Goal: Information Seeking & Learning: Learn about a topic

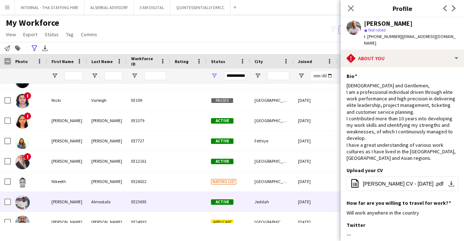
scroll to position [2672, 0]
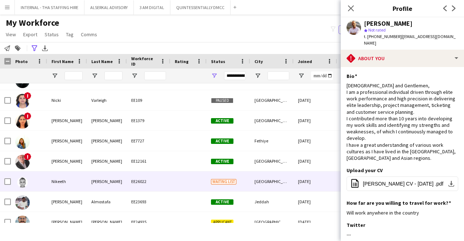
click at [84, 179] on div "Nikeeth" at bounding box center [67, 181] width 40 height 20
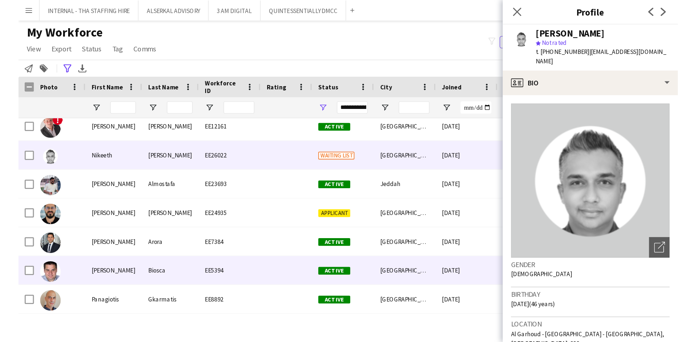
scroll to position [2745, 0]
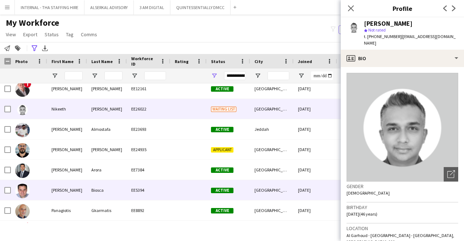
click at [84, 191] on div "[PERSON_NAME]" at bounding box center [67, 190] width 40 height 20
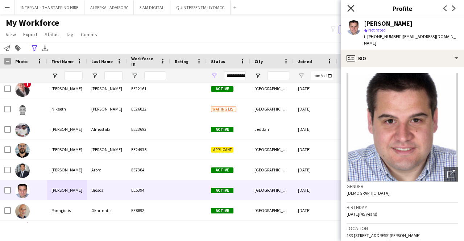
click at [350, 10] on icon "Close pop-in" at bounding box center [350, 8] width 7 height 7
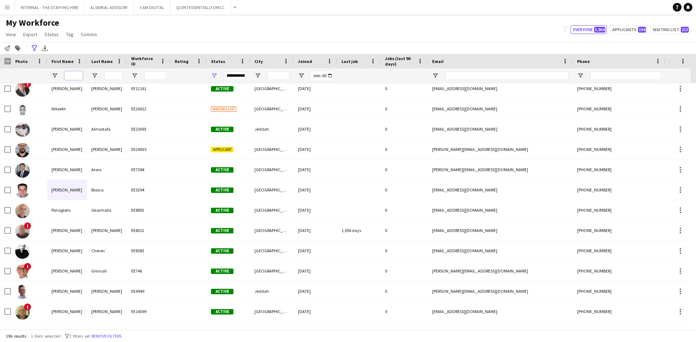
click at [78, 78] on input "First Name Filter Input" at bounding box center [74, 75] width 18 height 9
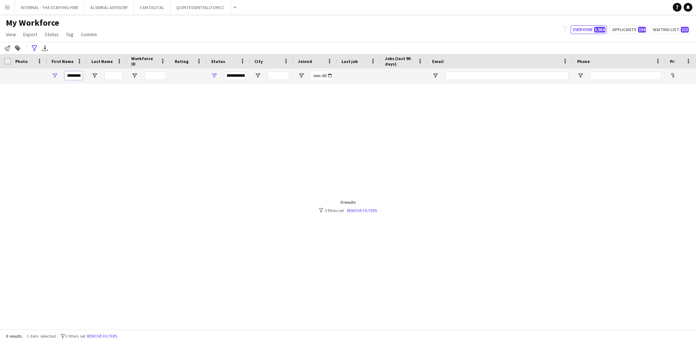
scroll to position [0, 1]
type input "*******"
click at [109, 77] on input "Last Name Filter Input" at bounding box center [113, 75] width 18 height 9
type input "***"
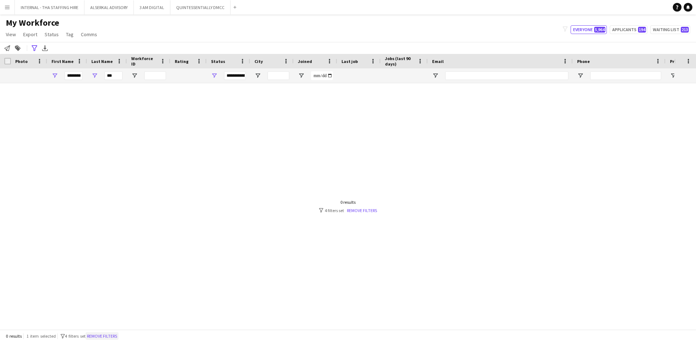
click at [111, 241] on button "Remove filters" at bounding box center [102, 337] width 33 height 8
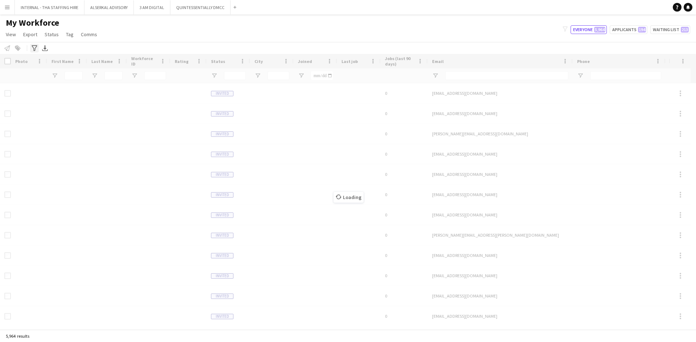
click at [34, 46] on icon "Advanced filters" at bounding box center [35, 48] width 6 height 6
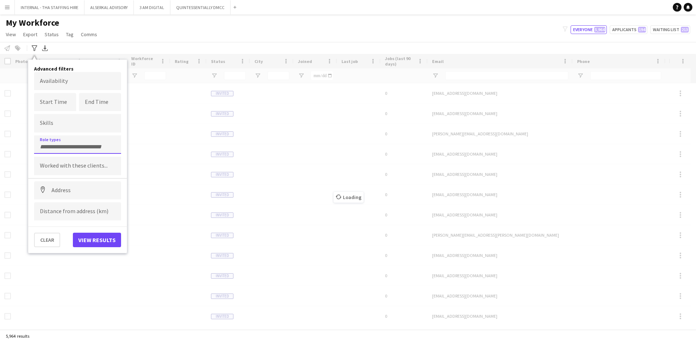
click at [59, 144] on input "Type to search role types..." at bounding box center [77, 147] width 75 height 7
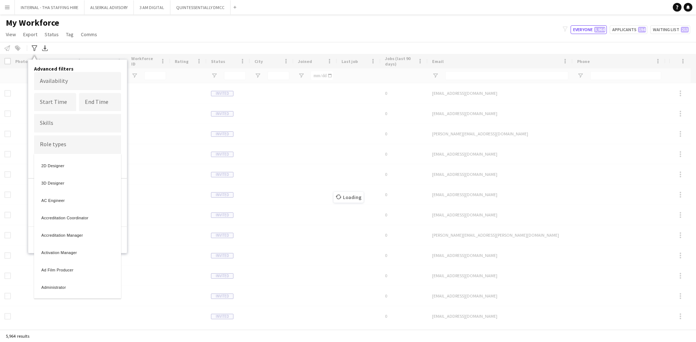
click at [112, 50] on div at bounding box center [348, 171] width 696 height 342
click at [119, 33] on div at bounding box center [348, 171] width 696 height 342
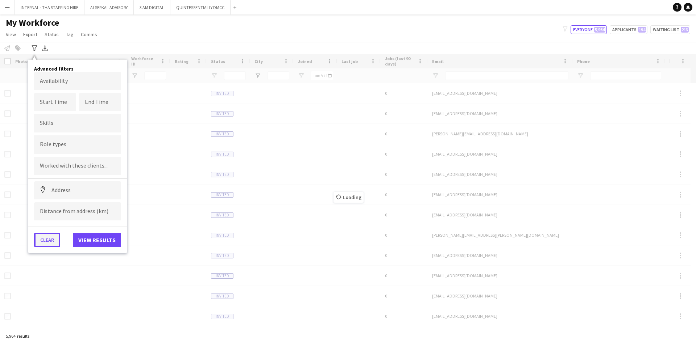
click at [48, 241] on button "Clear" at bounding box center [47, 240] width 26 height 14
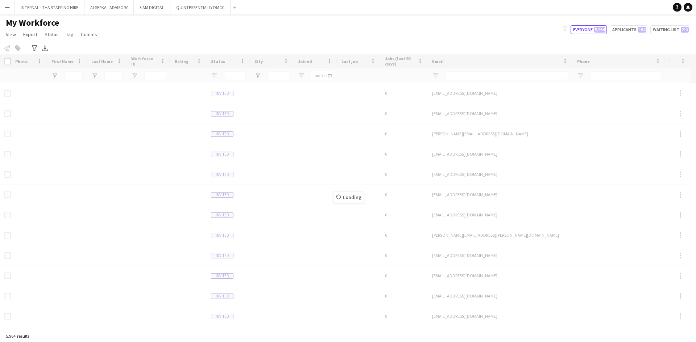
click at [124, 47] on div "Notify workforce Add to tag Select at least one crew to tag him or her. Advance…" at bounding box center [348, 48] width 696 height 12
click at [35, 47] on icon "Advanced filters" at bounding box center [35, 48] width 6 height 6
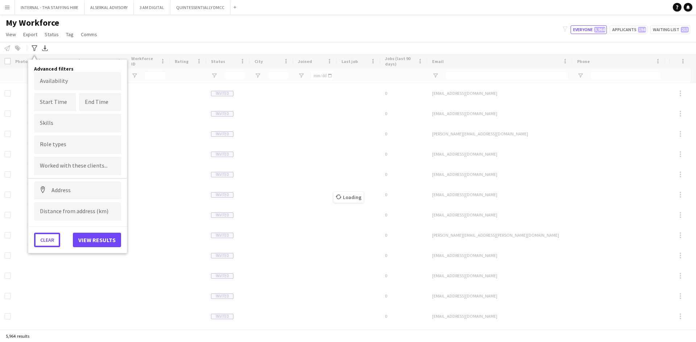
click at [51, 240] on button "Clear" at bounding box center [47, 240] width 26 height 14
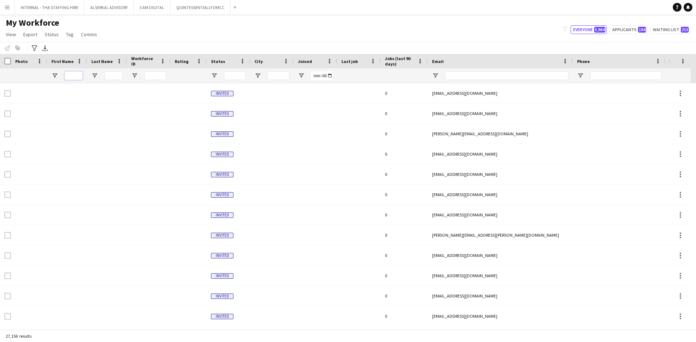
click at [77, 76] on input "First Name Filter Input" at bounding box center [74, 75] width 18 height 9
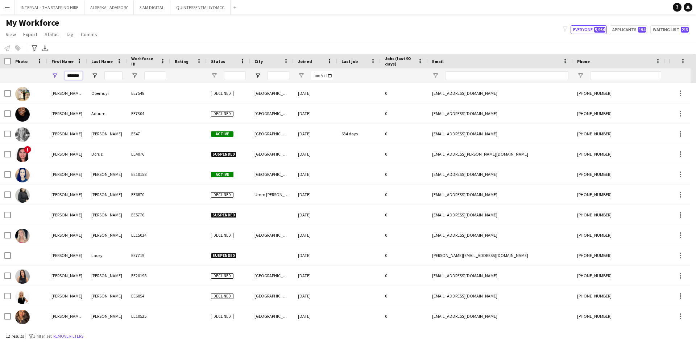
type input "*******"
click at [113, 77] on input "Last Name Filter Input" at bounding box center [113, 75] width 18 height 9
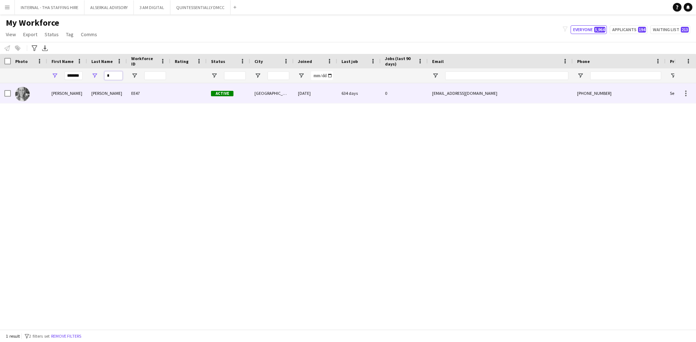
type input "*"
click at [103, 95] on div "[PERSON_NAME]" at bounding box center [107, 93] width 40 height 20
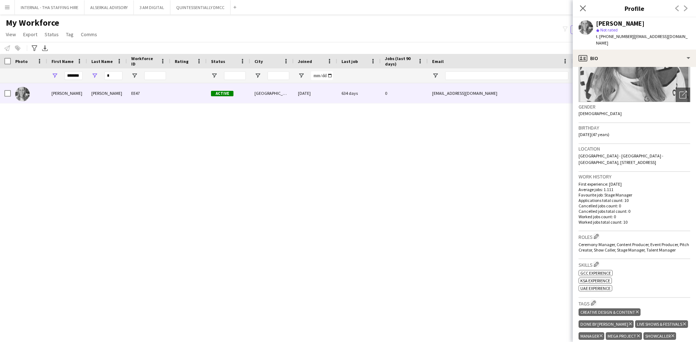
scroll to position [145, 0]
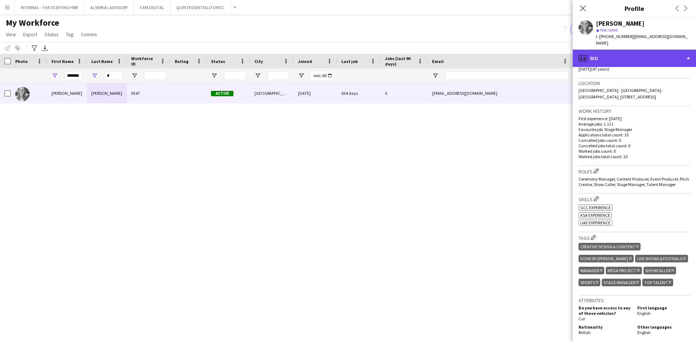
click at [464, 50] on div "profile Bio" at bounding box center [634, 58] width 123 height 17
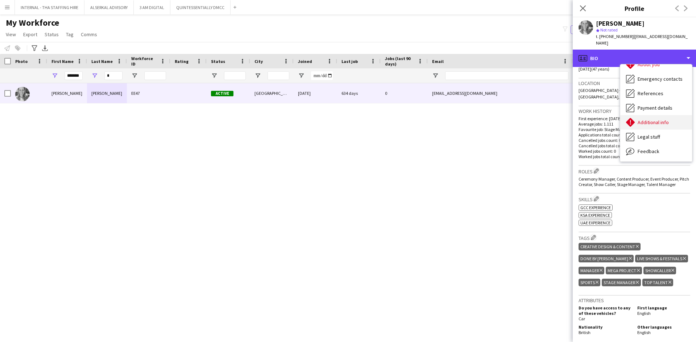
scroll to position [54, 0]
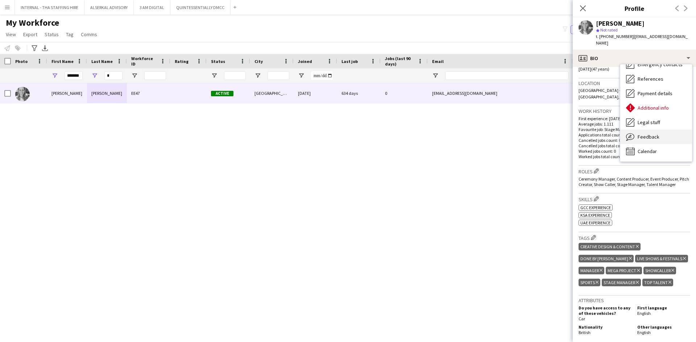
click at [464, 130] on div "Feedback Feedback" at bounding box center [656, 137] width 72 height 14
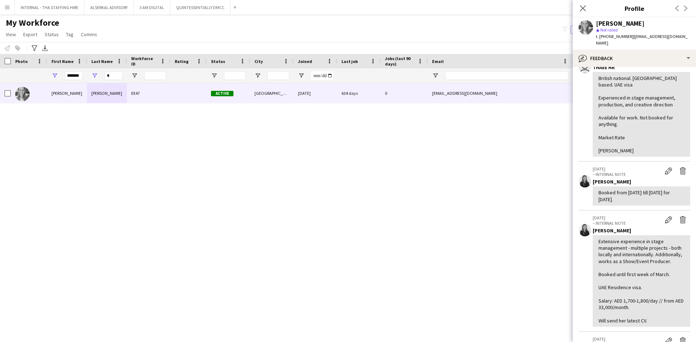
scroll to position [109, 0]
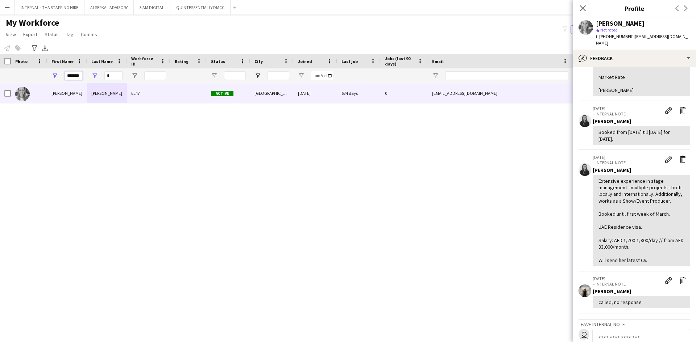
drag, startPoint x: 81, startPoint y: 76, endPoint x: 53, endPoint y: 74, distance: 28.3
click at [53, 74] on div "*******" at bounding box center [67, 75] width 40 height 14
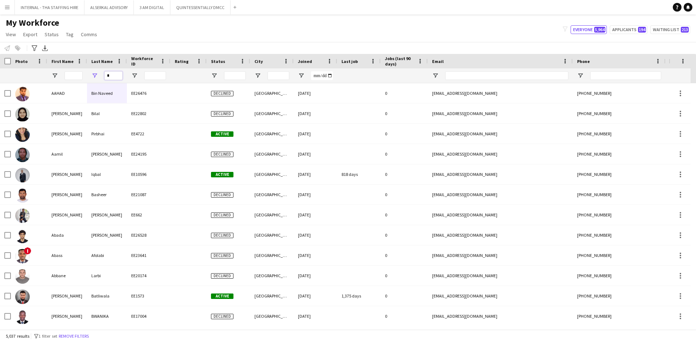
click at [110, 79] on input "*" at bounding box center [113, 75] width 18 height 9
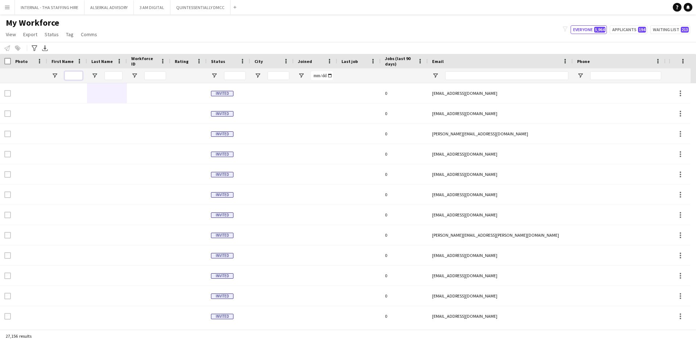
click at [73, 73] on input "First Name Filter Input" at bounding box center [74, 75] width 18 height 9
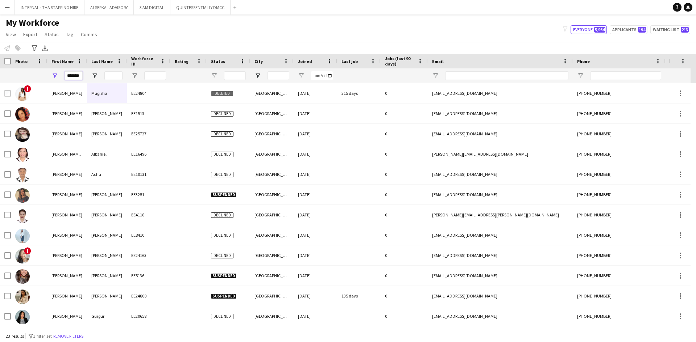
type input "*******"
click at [111, 74] on input "Last Name Filter Input" at bounding box center [113, 75] width 18 height 9
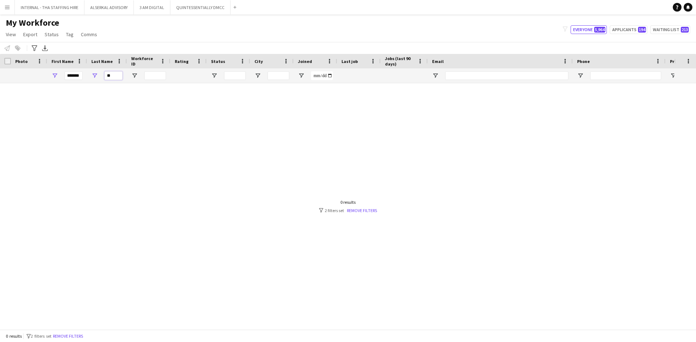
type input "*"
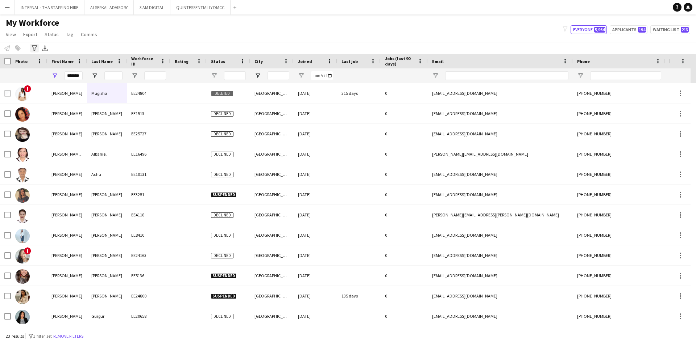
click at [33, 50] on icon "Advanced filters" at bounding box center [35, 48] width 6 height 6
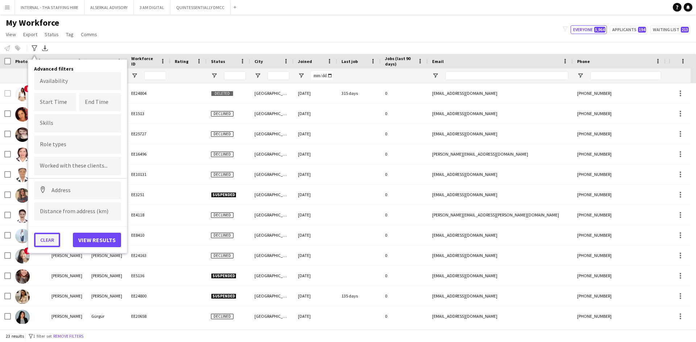
click at [47, 241] on button "Clear" at bounding box center [47, 240] width 26 height 14
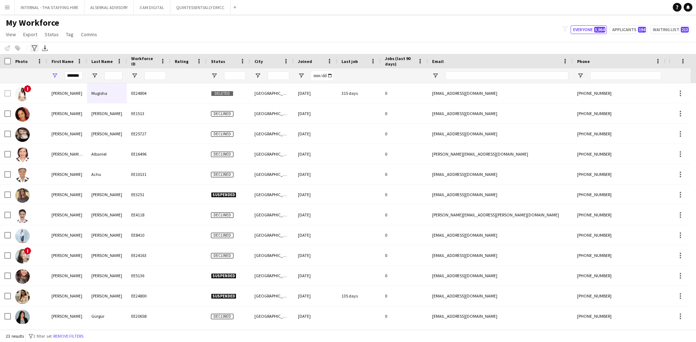
click at [34, 50] on icon "Advanced filters" at bounding box center [35, 48] width 6 height 6
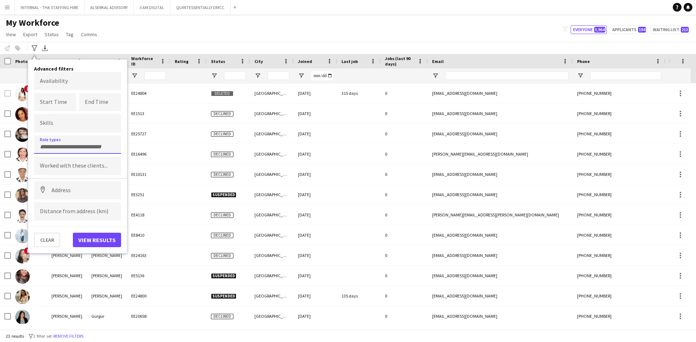
click at [73, 146] on input "Type to search role types..." at bounding box center [77, 147] width 75 height 7
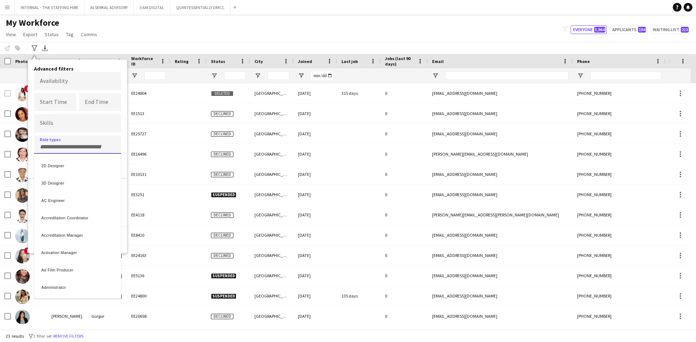
click at [72, 149] on div at bounding box center [348, 171] width 696 height 342
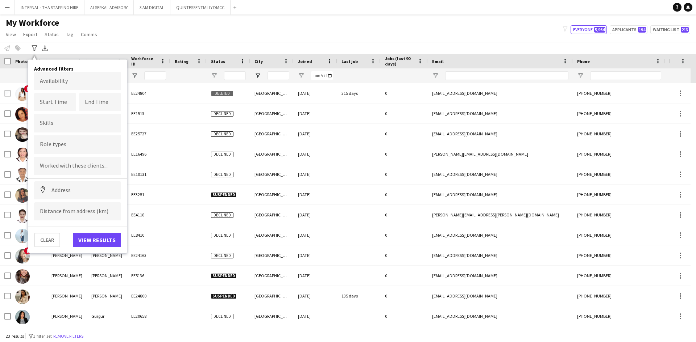
click at [60, 145] on input "Type to search role types..." at bounding box center [77, 145] width 75 height 7
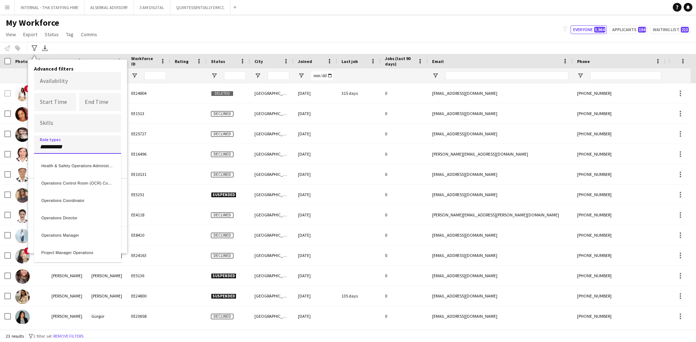
type input "**********"
click at [72, 218] on div "Operations Director" at bounding box center [77, 216] width 87 height 17
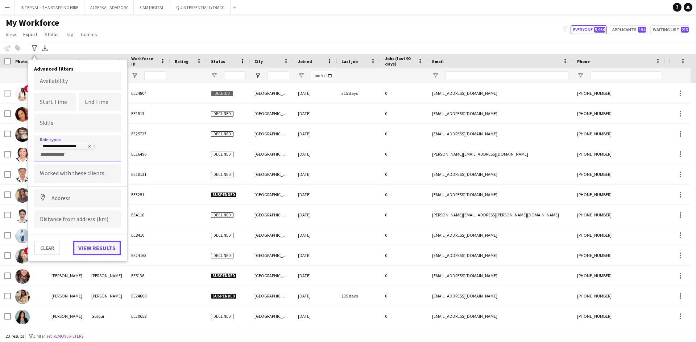
click at [98, 241] on button "View results" at bounding box center [97, 248] width 48 height 14
type input "**********"
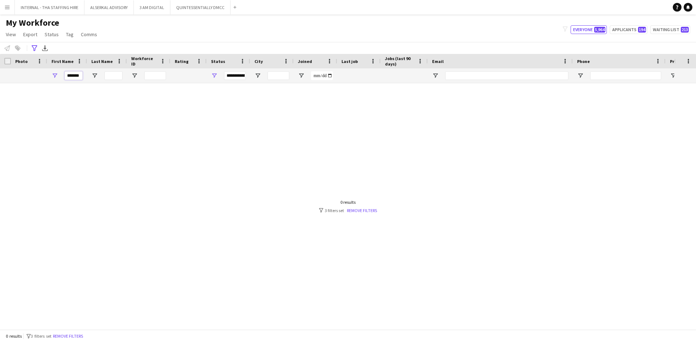
drag, startPoint x: 82, startPoint y: 76, endPoint x: 56, endPoint y: 72, distance: 26.3
click at [56, 72] on div "*******" at bounding box center [67, 75] width 40 height 14
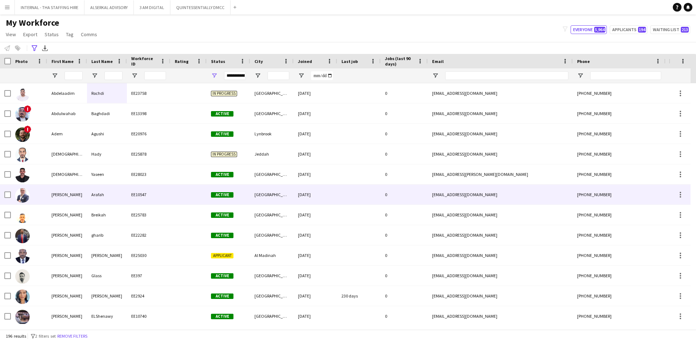
click at [121, 196] on div "Arafah" at bounding box center [107, 195] width 40 height 20
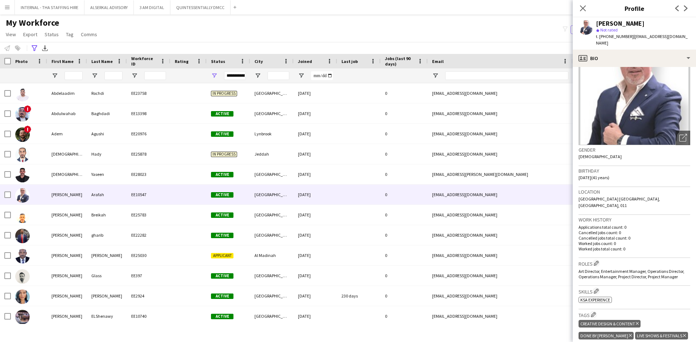
scroll to position [72, 0]
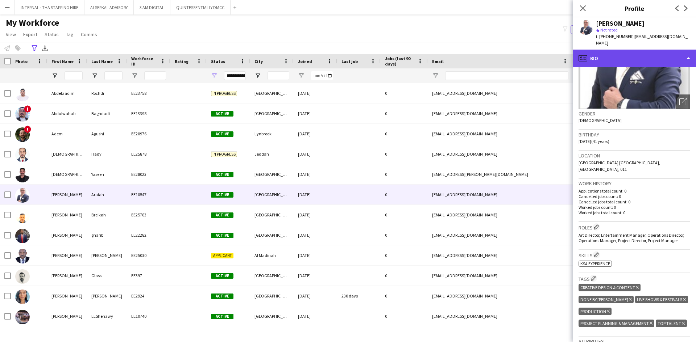
click at [464, 50] on div "profile Bio" at bounding box center [634, 58] width 123 height 17
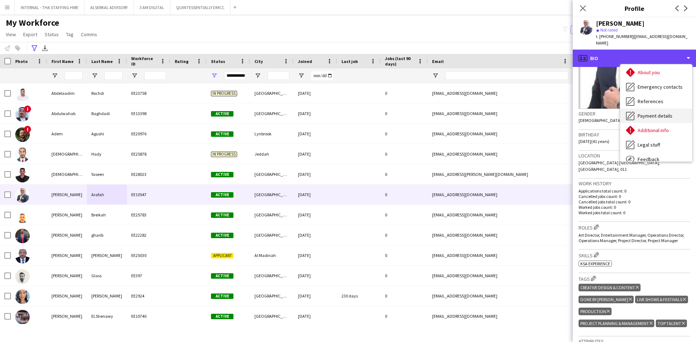
scroll to position [54, 0]
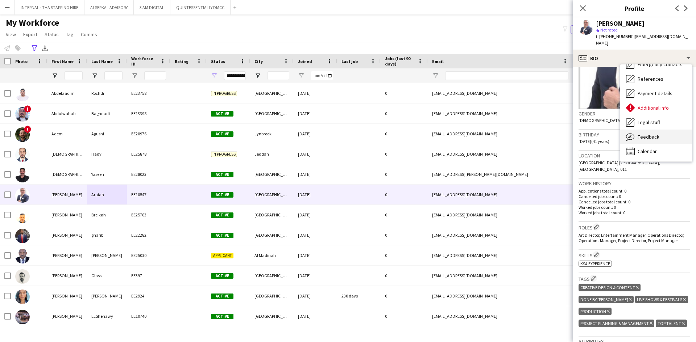
click at [464, 134] on span "Feedback" at bounding box center [649, 137] width 22 height 7
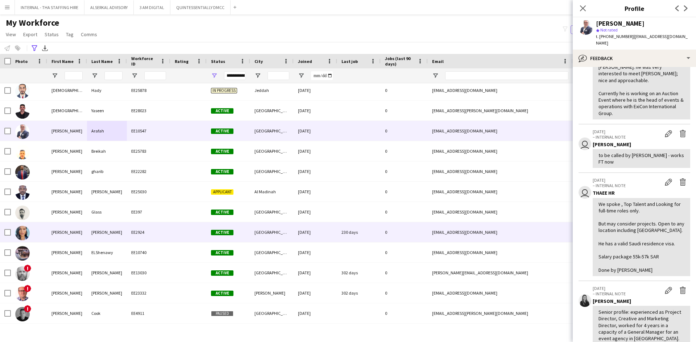
scroll to position [72, 0]
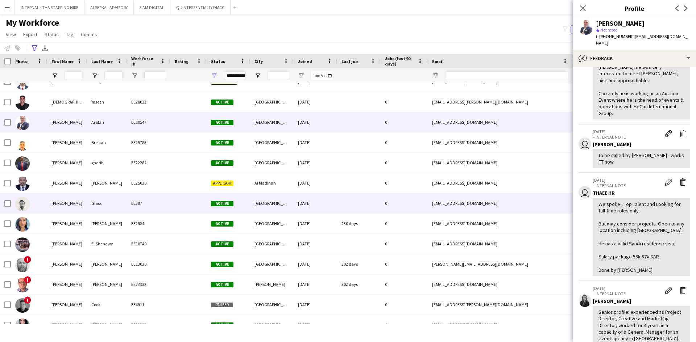
click at [314, 206] on div "[DATE]" at bounding box center [315, 204] width 43 height 20
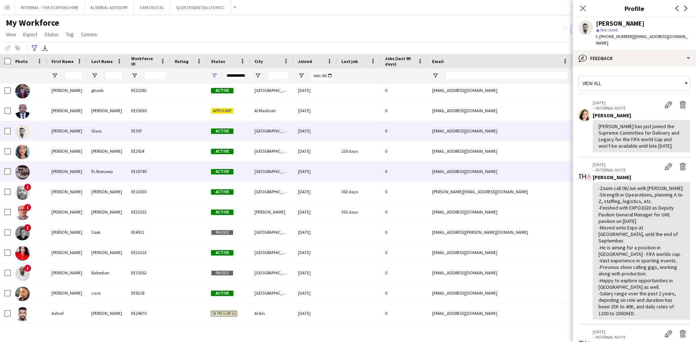
scroll to position [181, 0]
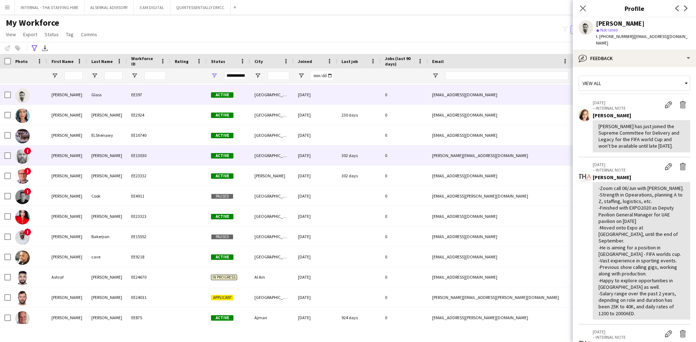
click at [338, 164] on div "302 days" at bounding box center [358, 156] width 43 height 20
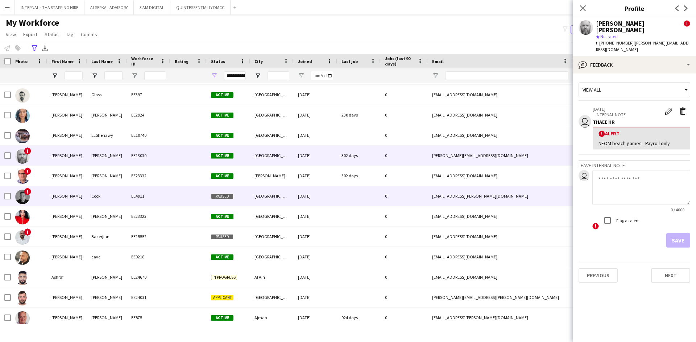
click at [329, 199] on div "[DATE]" at bounding box center [315, 196] width 43 height 20
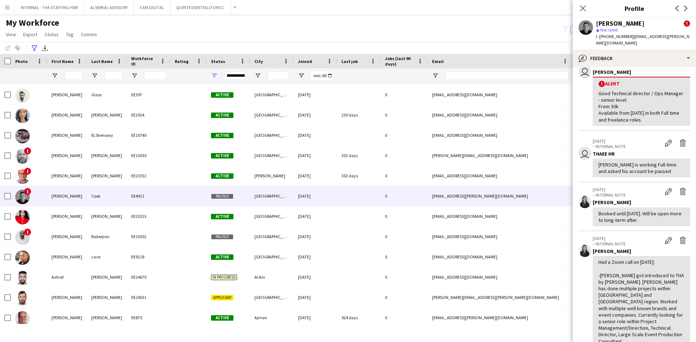
scroll to position [0, 0]
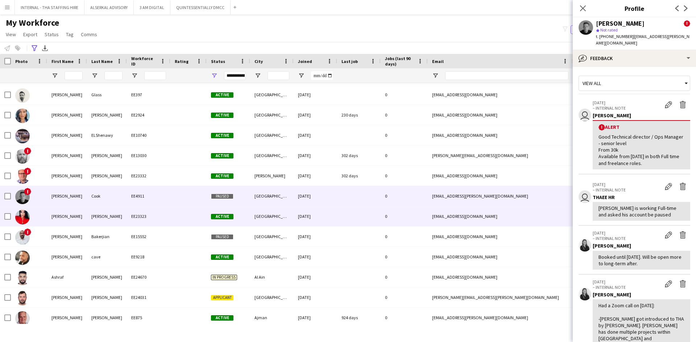
click at [279, 218] on div "[GEOGRAPHIC_DATA]" at bounding box center [271, 217] width 43 height 20
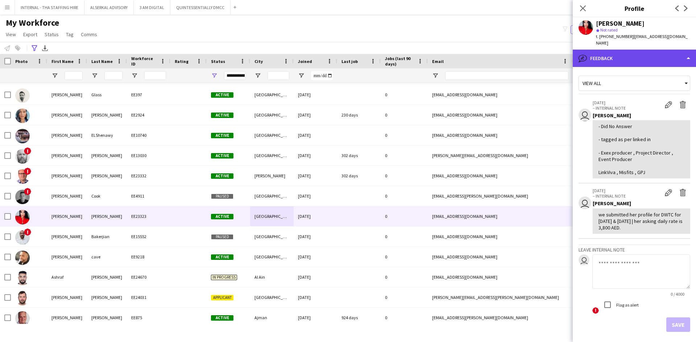
click at [464, 51] on div "bubble-pencil Feedback" at bounding box center [634, 58] width 123 height 17
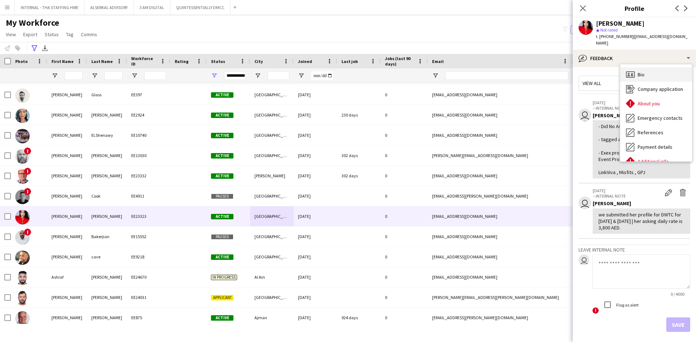
click at [464, 68] on div "Bio Bio" at bounding box center [656, 74] width 72 height 14
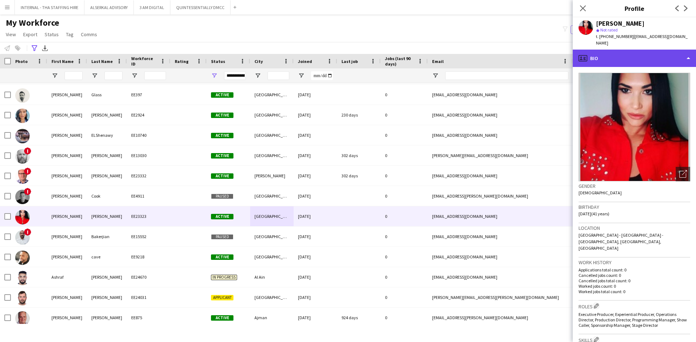
click at [464, 50] on div "profile Bio" at bounding box center [634, 58] width 123 height 17
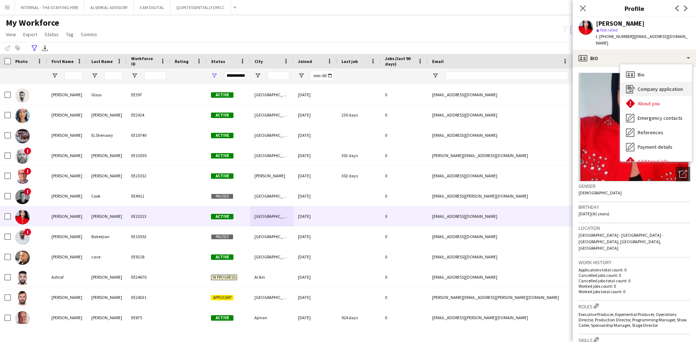
click at [464, 89] on div "Company application Company application" at bounding box center [656, 89] width 72 height 14
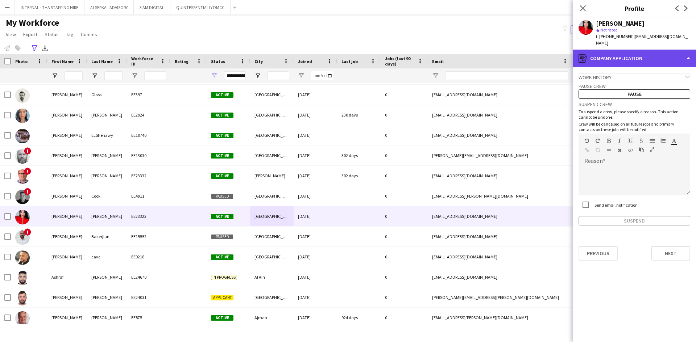
click at [464, 50] on div "register Company application" at bounding box center [634, 58] width 123 height 17
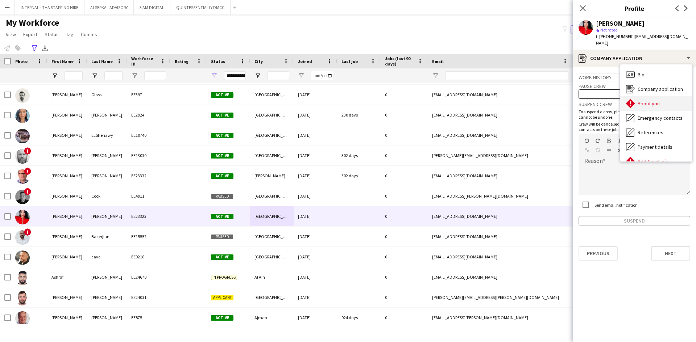
click at [464, 96] on div "About you About you" at bounding box center [656, 103] width 72 height 14
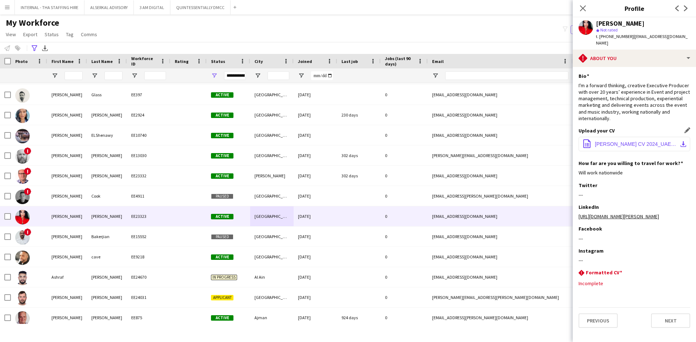
click at [464, 141] on button "office-file-sheet [PERSON_NAME] CV 2024_UAE.pdf download-bottom" at bounding box center [634, 144] width 112 height 14
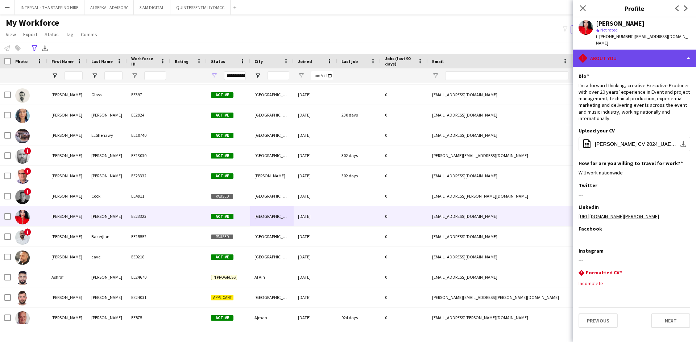
click at [464, 50] on div "rhombus-alert About you" at bounding box center [634, 58] width 123 height 17
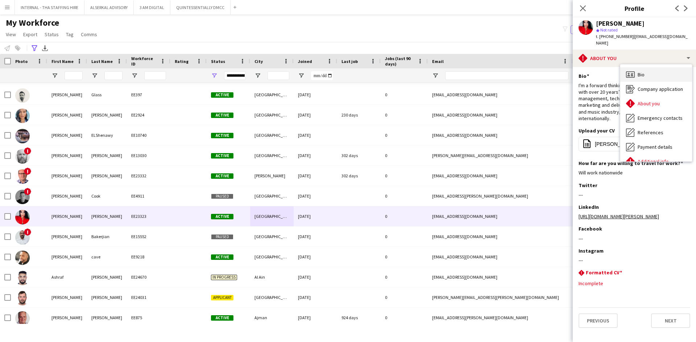
click at [464, 68] on div "Bio Bio" at bounding box center [656, 74] width 72 height 14
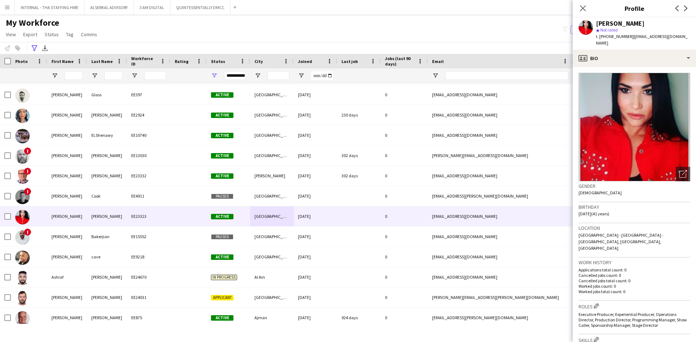
drag, startPoint x: 627, startPoint y: 38, endPoint x: 601, endPoint y: 37, distance: 26.5
click at [464, 34] on span "t. [PHONE_NUMBER]" at bounding box center [615, 36] width 38 height 5
click at [464, 37] on span "t. [PHONE_NUMBER]" at bounding box center [615, 36] width 38 height 5
drag, startPoint x: 598, startPoint y: 37, endPoint x: 627, endPoint y: 42, distance: 28.7
click at [464, 42] on div "[PERSON_NAME] star Not rated t. [PHONE_NUMBER] | [EMAIL_ADDRESS][DOMAIN_NAME]" at bounding box center [634, 33] width 123 height 32
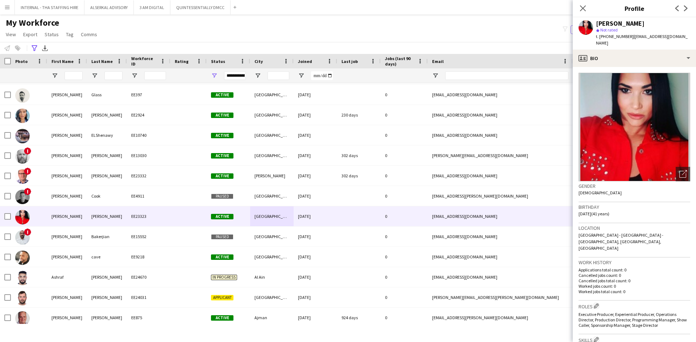
copy span "[PHONE_NUMBER]"
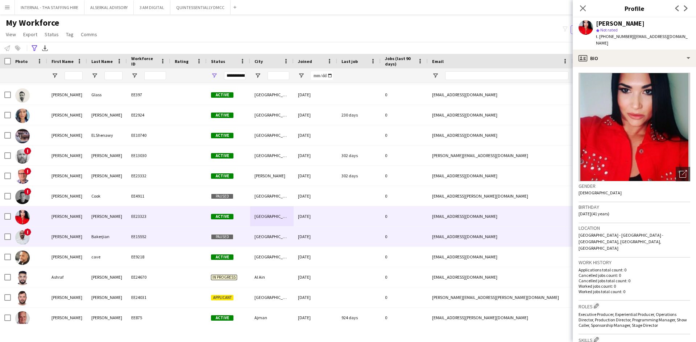
click at [147, 234] on div "EE15552" at bounding box center [148, 237] width 43 height 20
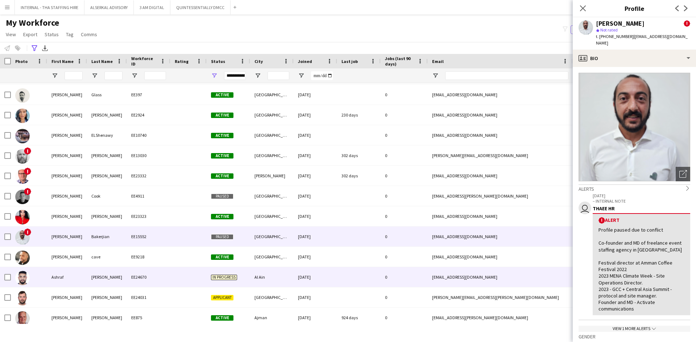
click at [114, 241] on div "cave" at bounding box center [107, 257] width 40 height 20
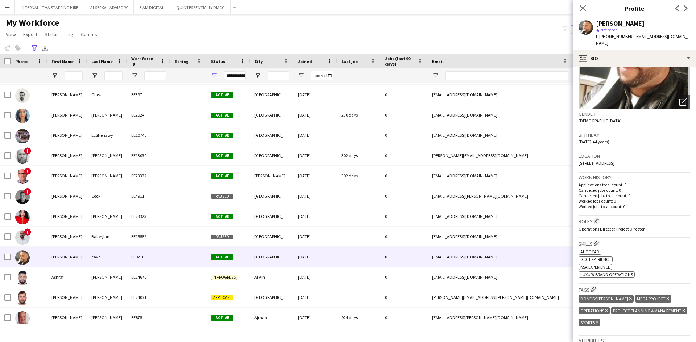
scroll to position [72, 0]
click at [464, 60] on img at bounding box center [634, 54] width 112 height 109
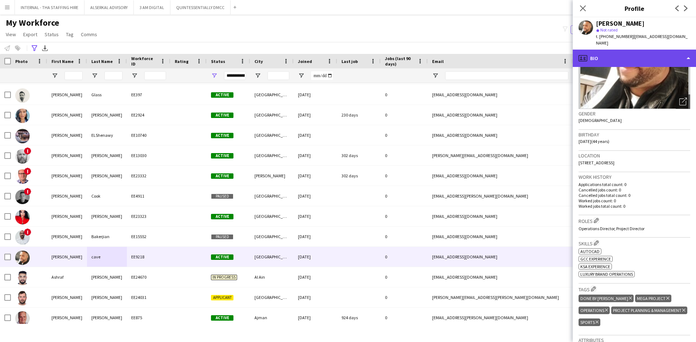
click at [464, 50] on div "profile Bio" at bounding box center [634, 58] width 123 height 17
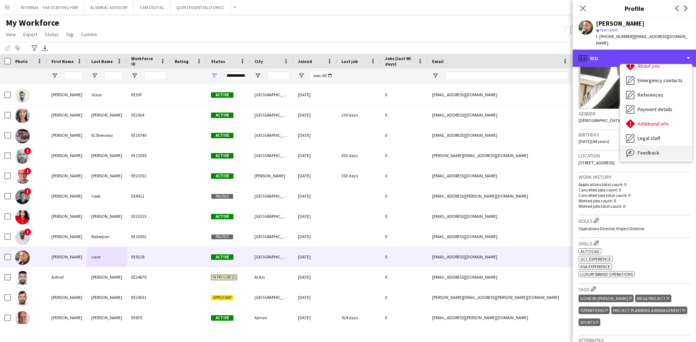
scroll to position [54, 0]
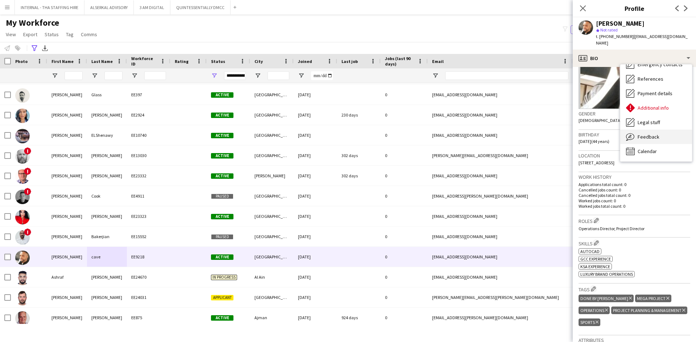
click at [464, 132] on div "Feedback Feedback" at bounding box center [656, 137] width 72 height 14
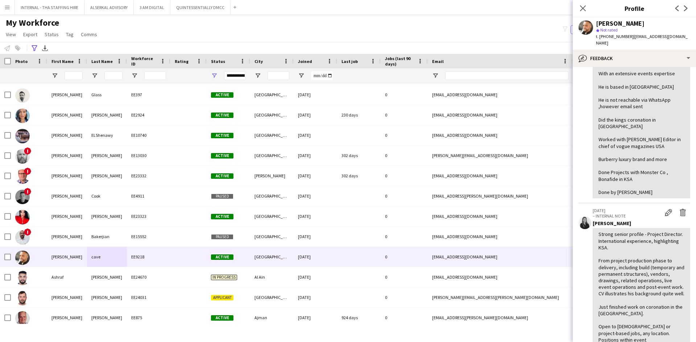
scroll to position [0, 0]
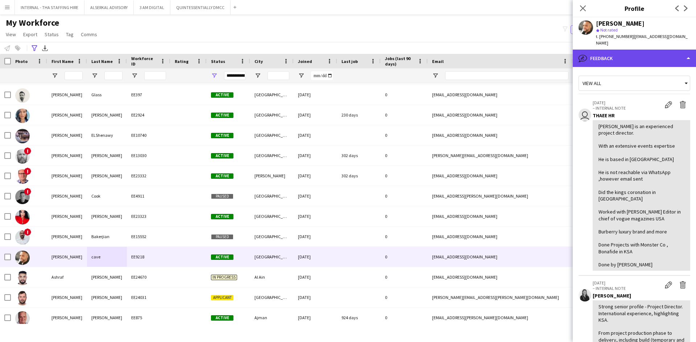
click at [464, 54] on div "bubble-pencil Feedback" at bounding box center [634, 58] width 123 height 17
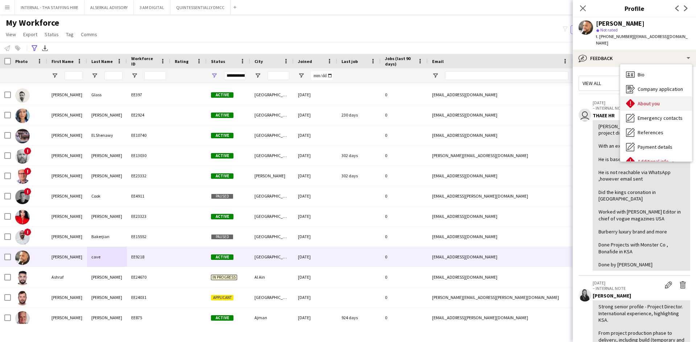
click at [464, 100] on span "About you" at bounding box center [649, 103] width 22 height 7
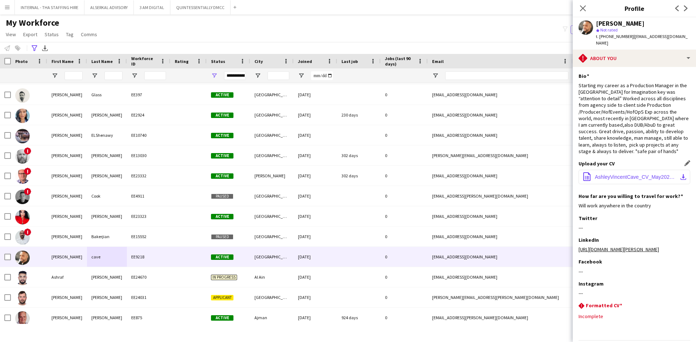
click at [464, 174] on span "AshleyVincentCave_CV_May2023.pdf" at bounding box center [636, 177] width 82 height 6
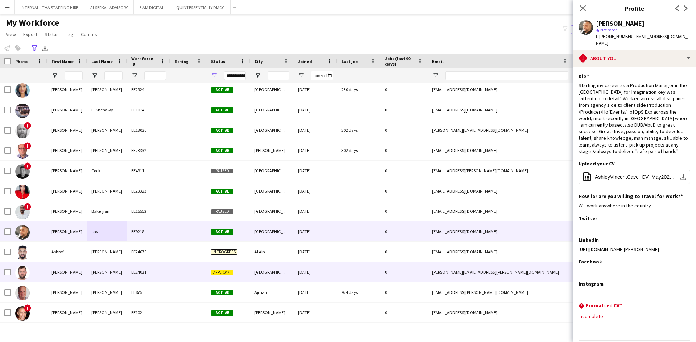
scroll to position [217, 0]
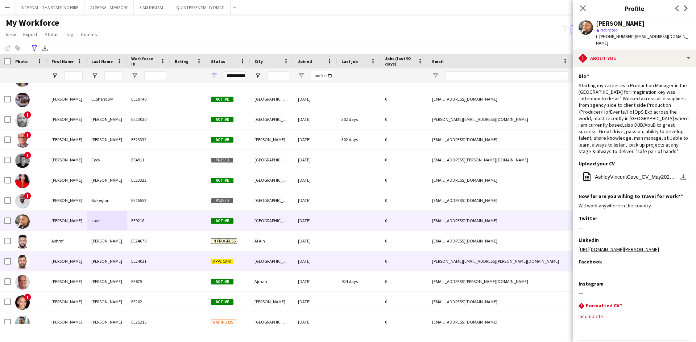
click at [145, 241] on div "EE24031" at bounding box center [148, 262] width 43 height 20
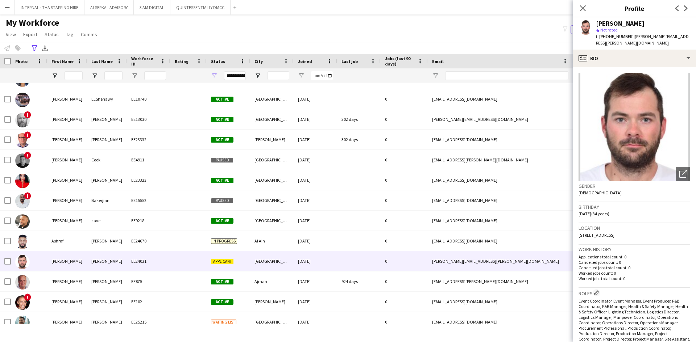
scroll to position [36, 0]
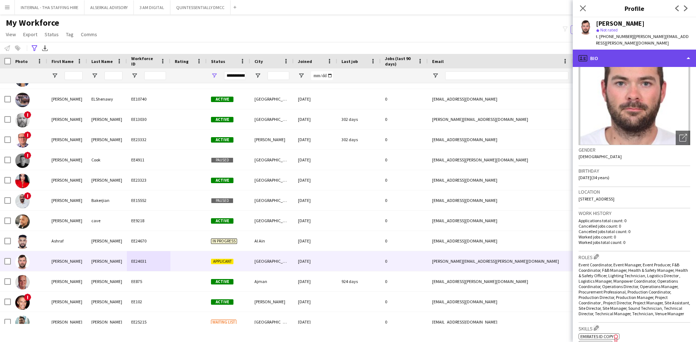
click at [464, 50] on div "profile Bio" at bounding box center [634, 58] width 123 height 17
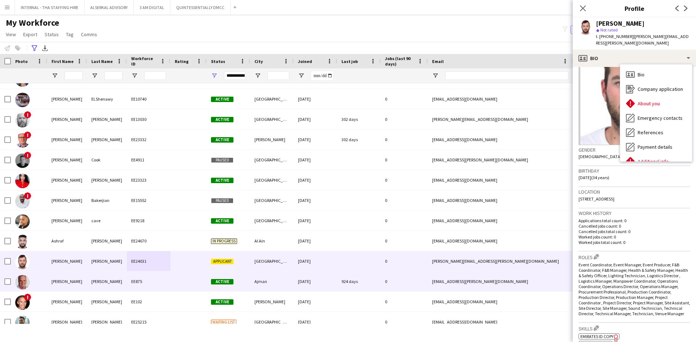
click at [302, 241] on div "[DATE]" at bounding box center [315, 282] width 43 height 20
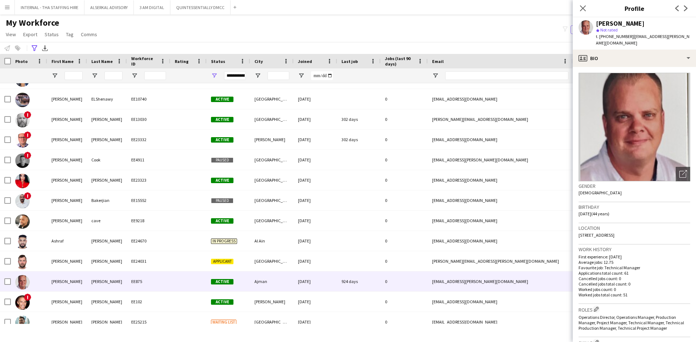
scroll to position [72, 0]
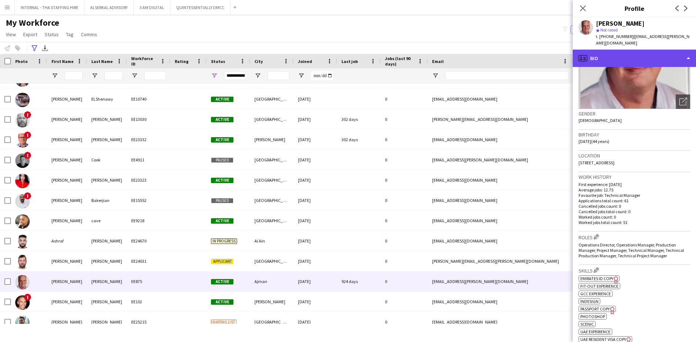
click at [464, 53] on div "profile Bio" at bounding box center [634, 58] width 123 height 17
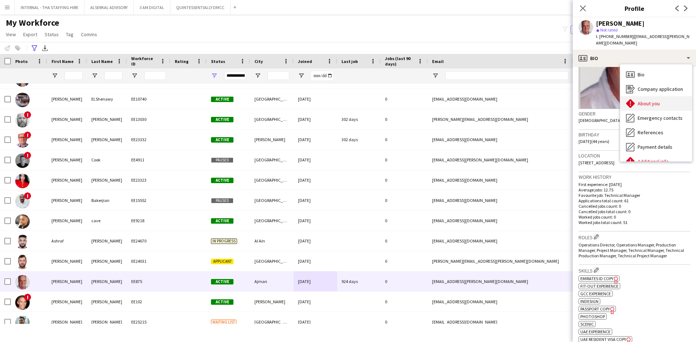
click at [464, 100] on span "About you" at bounding box center [649, 103] width 22 height 7
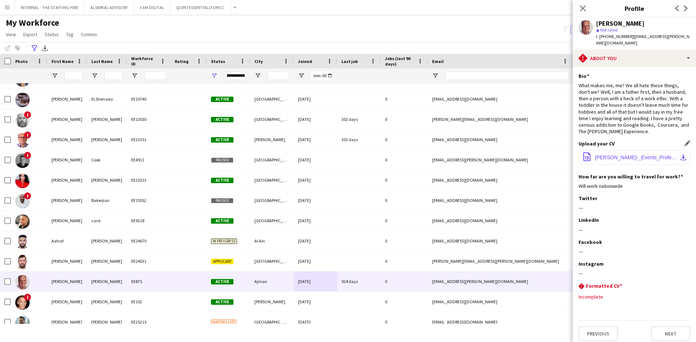
click at [464, 155] on span "[PERSON_NAME]-_Events_Professional V1.pdf" at bounding box center [636, 158] width 82 height 6
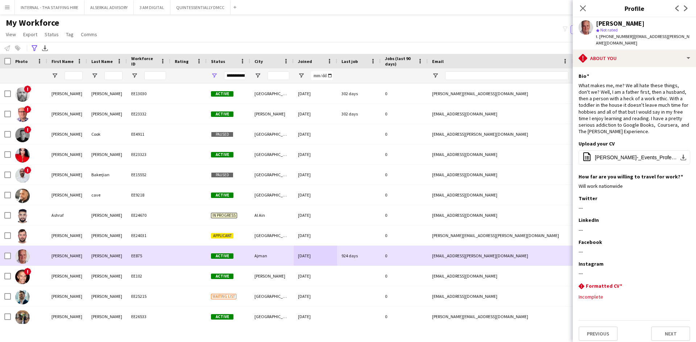
scroll to position [254, 0]
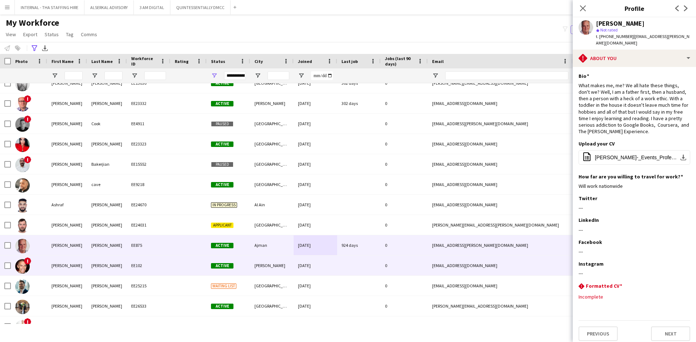
click at [217, 241] on span "Active" at bounding box center [222, 265] width 22 height 5
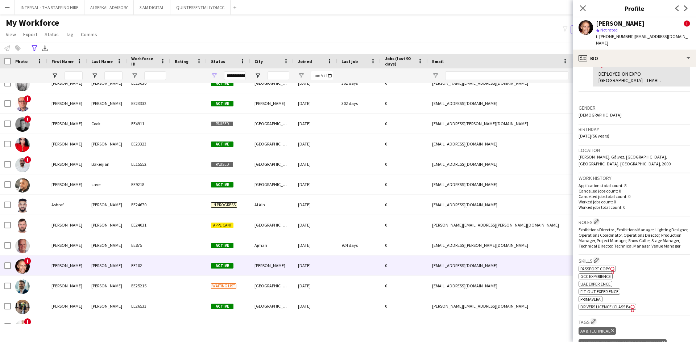
scroll to position [217, 0]
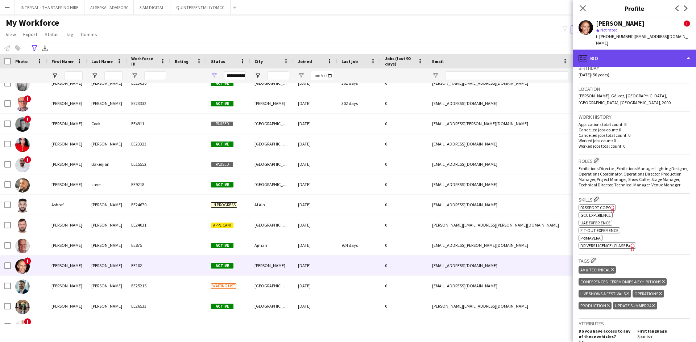
click at [464, 52] on div "profile Bio" at bounding box center [634, 58] width 123 height 17
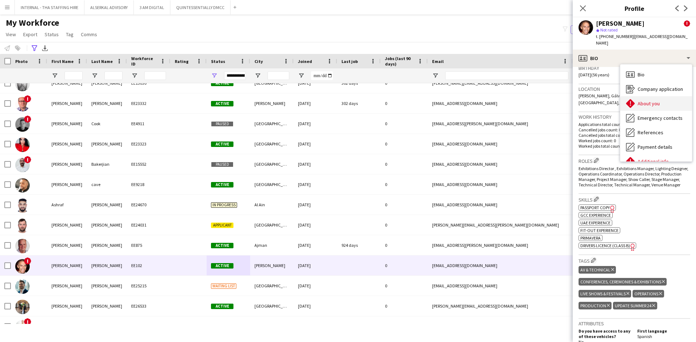
click at [464, 100] on span "About you" at bounding box center [649, 103] width 22 height 7
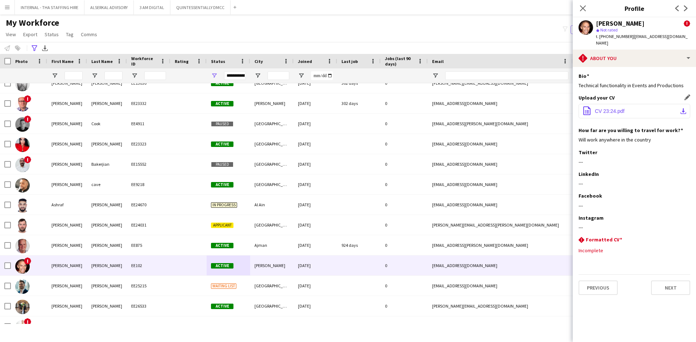
click at [464, 108] on span "CV 23:24.pdf" at bounding box center [610, 111] width 30 height 6
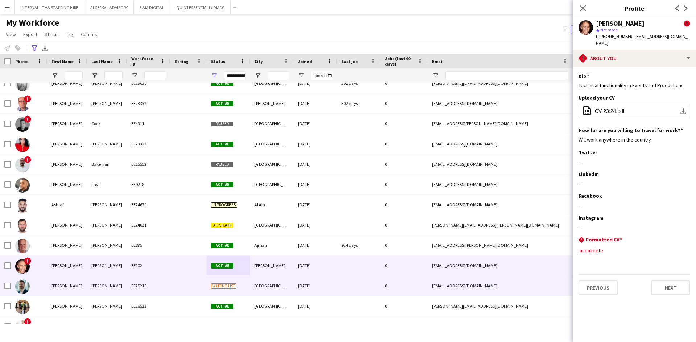
click at [147, 241] on div "EE25215" at bounding box center [148, 286] width 43 height 20
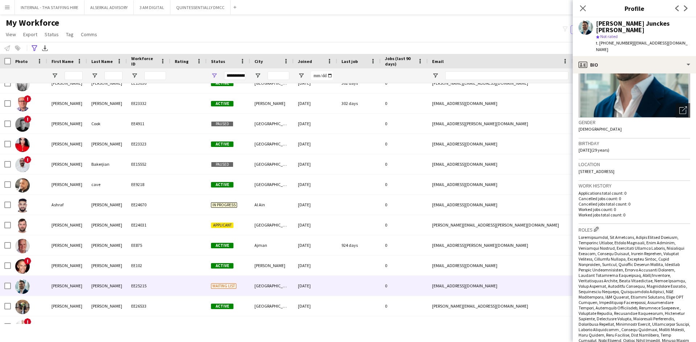
scroll to position [72, 0]
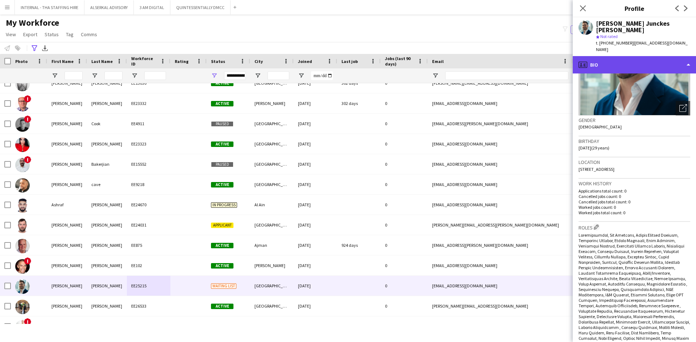
click at [464, 56] on div "profile Bio" at bounding box center [634, 64] width 123 height 17
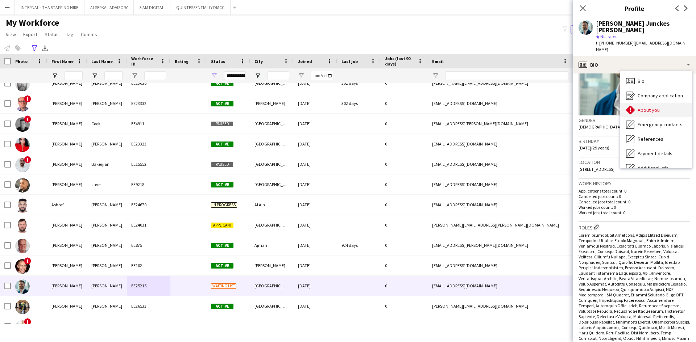
click at [464, 107] on span "About you" at bounding box center [649, 110] width 22 height 7
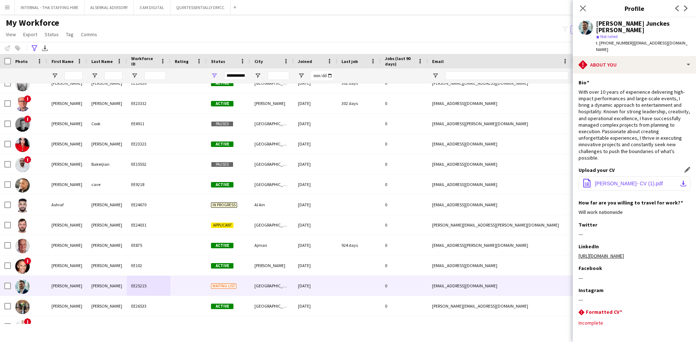
click at [464, 181] on span "[PERSON_NAME]- CV (1).pdf" at bounding box center [629, 184] width 68 height 6
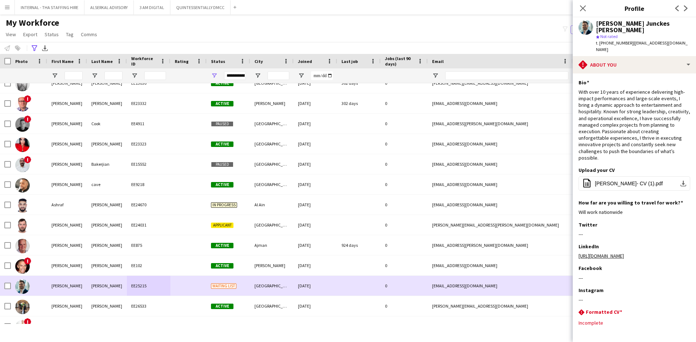
scroll to position [326, 0]
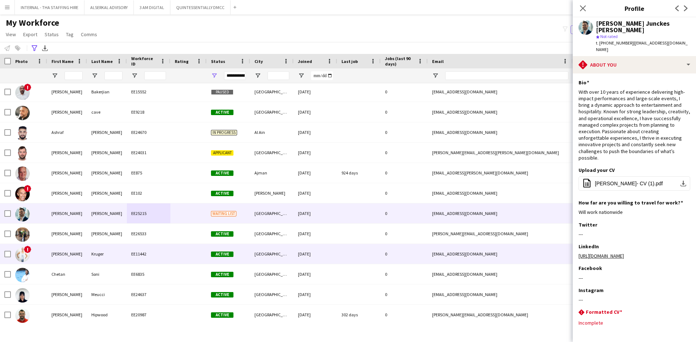
click at [139, 241] on div "EE11442" at bounding box center [148, 254] width 43 height 20
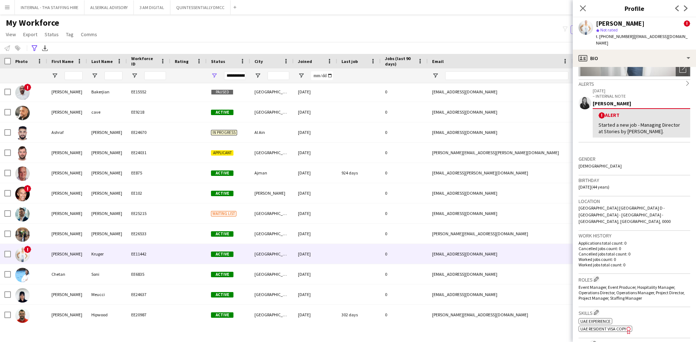
scroll to position [109, 0]
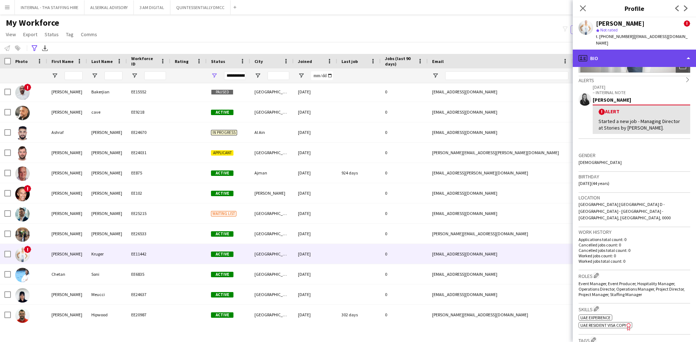
click at [464, 50] on div "profile Bio" at bounding box center [634, 58] width 123 height 17
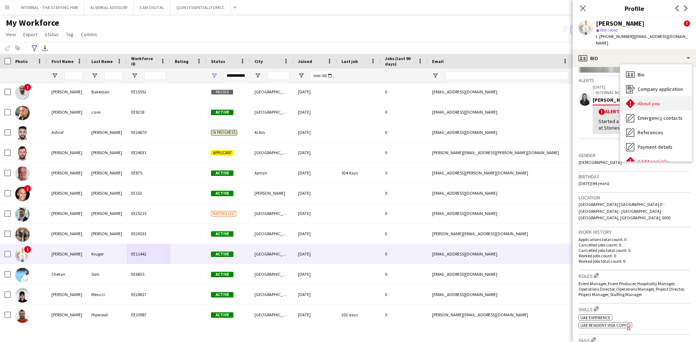
click at [464, 100] on span "About you" at bounding box center [649, 103] width 22 height 7
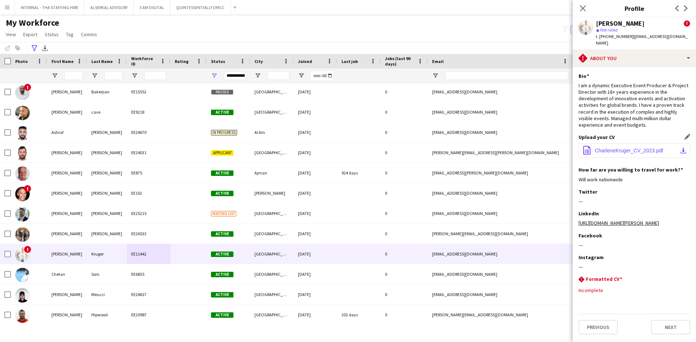
click at [464, 151] on span "CharleneKruger_CV_2023.pdf" at bounding box center [629, 151] width 68 height 6
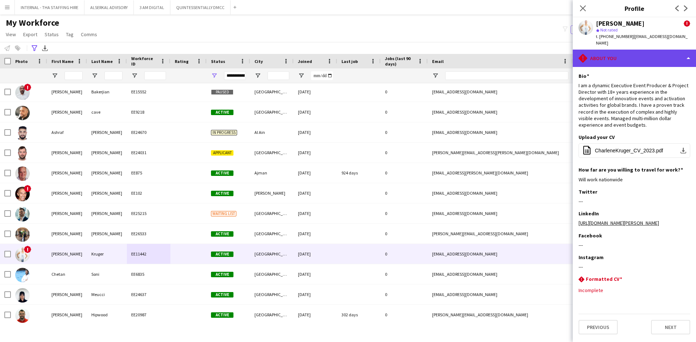
click at [464, 55] on div "rhombus-alert About you" at bounding box center [634, 58] width 123 height 17
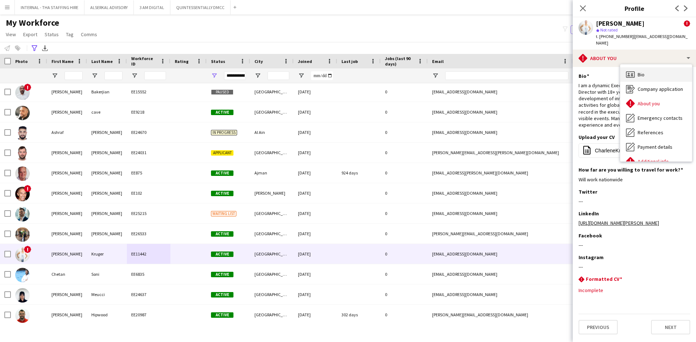
click at [464, 70] on div "Bio Bio" at bounding box center [656, 74] width 72 height 14
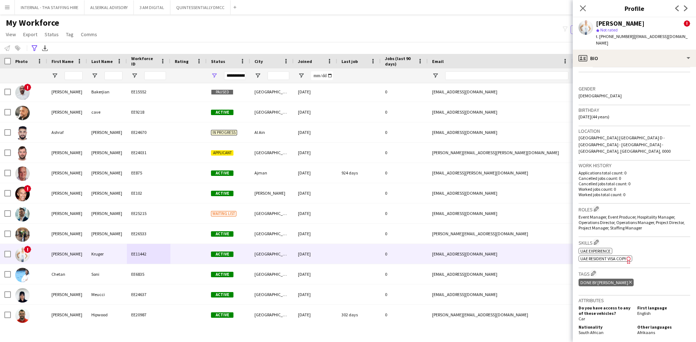
scroll to position [181, 0]
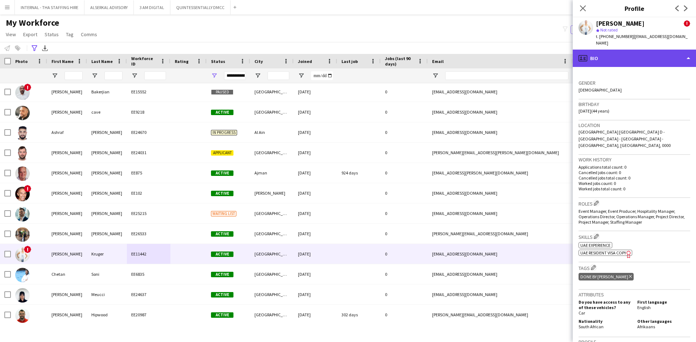
click at [464, 53] on div "profile Bio" at bounding box center [634, 58] width 123 height 17
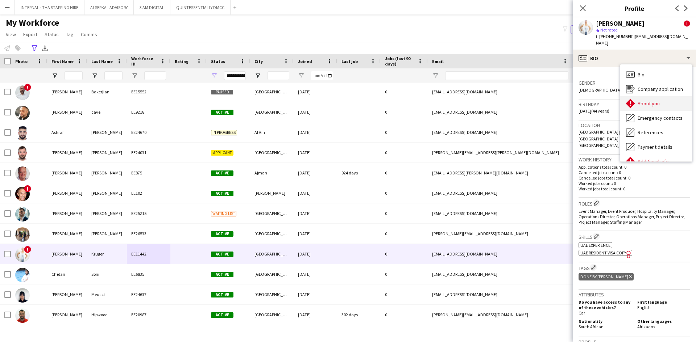
click at [464, 97] on div "About you About you" at bounding box center [656, 103] width 72 height 14
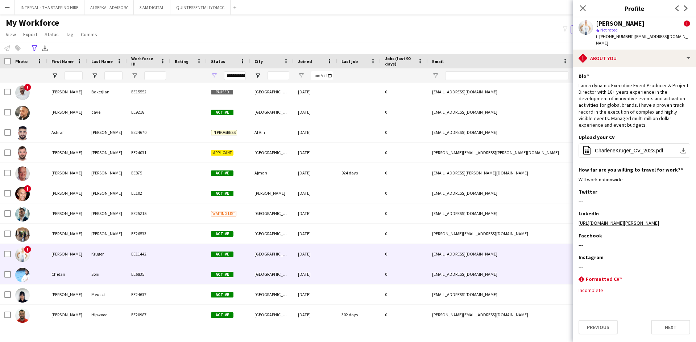
click at [82, 241] on div "Chetan" at bounding box center [67, 275] width 40 height 20
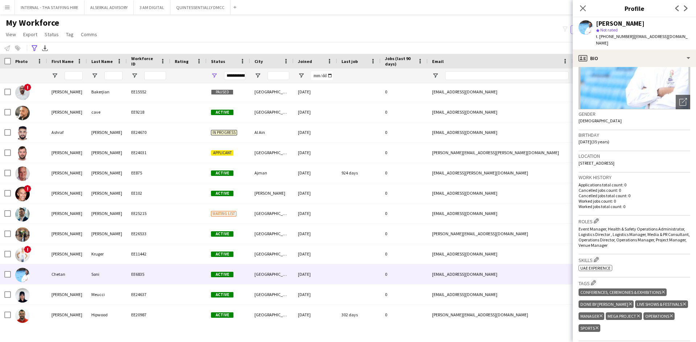
scroll to position [72, 0]
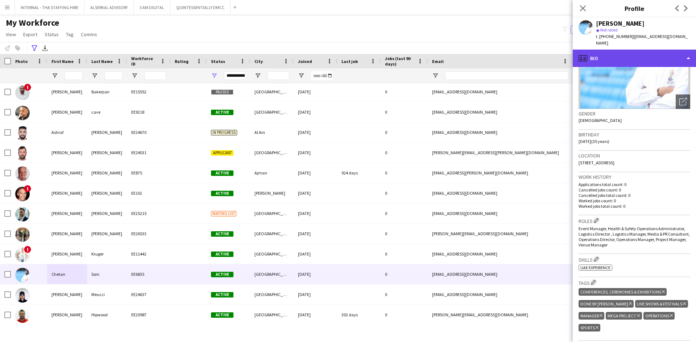
click at [464, 50] on div "profile Bio" at bounding box center [634, 58] width 123 height 17
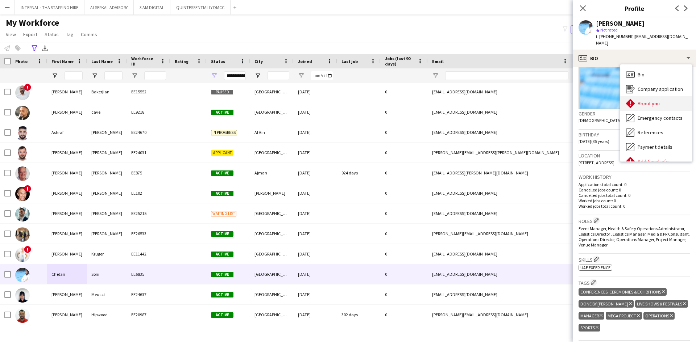
click at [464, 100] on span "About you" at bounding box center [649, 103] width 22 height 7
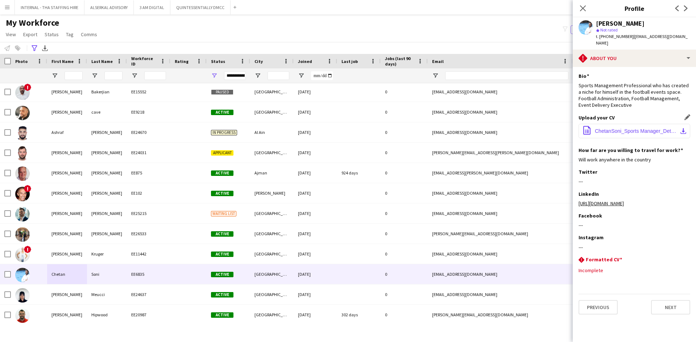
click at [464, 128] on span "ChetanSoni_Sports Manager_Detailed CV_19042022.pdf" at bounding box center [636, 131] width 82 height 6
click at [80, 78] on input "First Name Filter Input" at bounding box center [74, 75] width 18 height 9
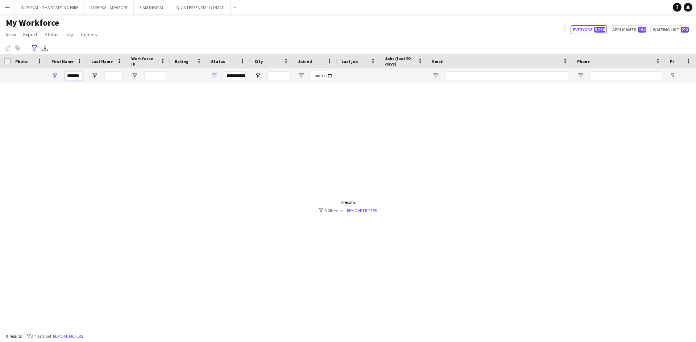
scroll to position [0, 0]
type input "*******"
click at [78, 76] on input "*******" at bounding box center [74, 75] width 18 height 9
drag, startPoint x: 82, startPoint y: 78, endPoint x: 33, endPoint y: 68, distance: 50.0
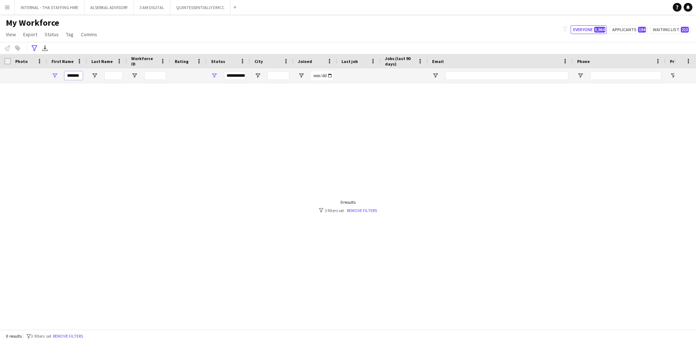
click at [33, 68] on div "Workforce Details Photo First Name Age" at bounding box center [393, 68] width 786 height 29
click at [79, 76] on input "*****" at bounding box center [74, 75] width 18 height 9
type input "*"
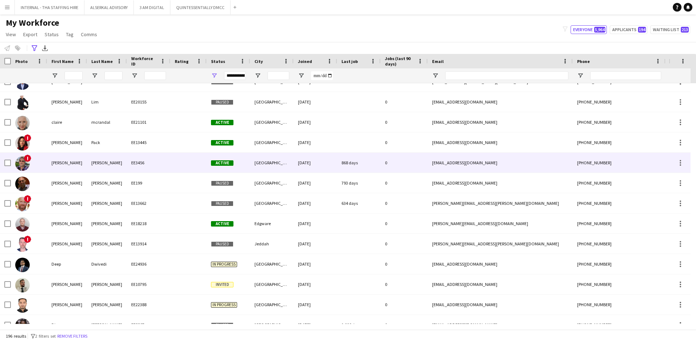
click at [287, 167] on div "[GEOGRAPHIC_DATA]" at bounding box center [271, 163] width 43 height 20
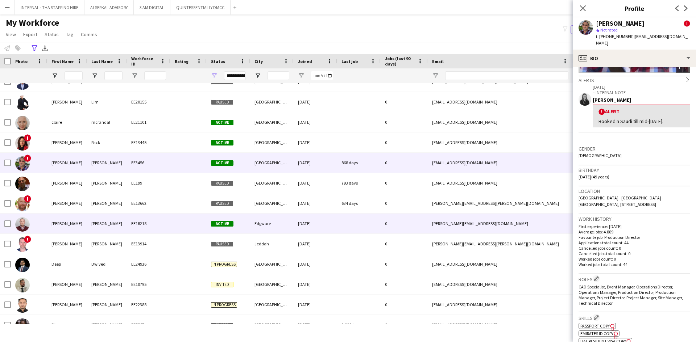
click at [133, 215] on div "EE18218" at bounding box center [148, 224] width 43 height 20
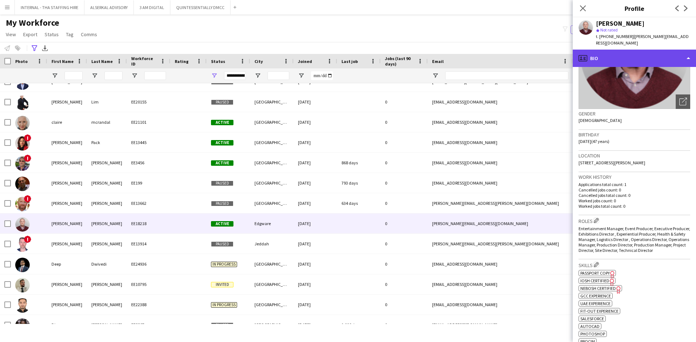
click at [464, 50] on div "profile Bio" at bounding box center [634, 58] width 123 height 17
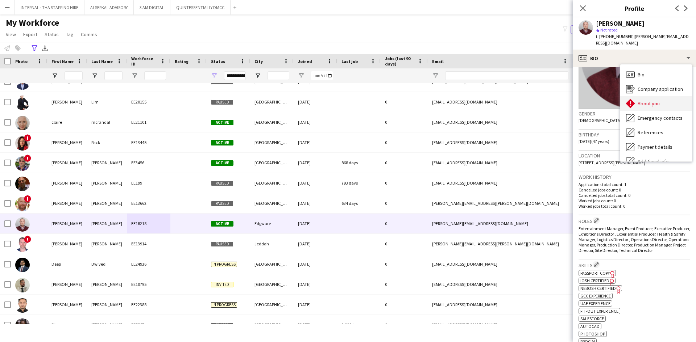
click at [464, 100] on span "About you" at bounding box center [649, 103] width 22 height 7
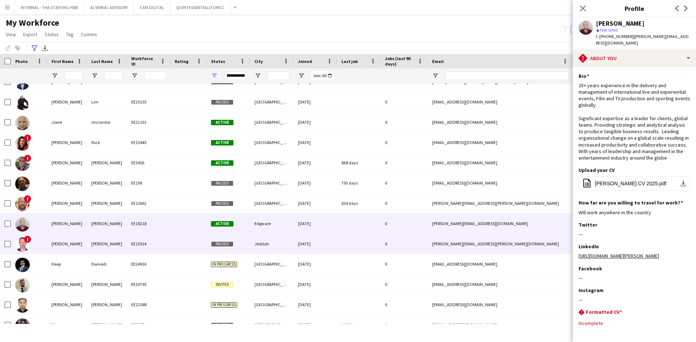
click at [151, 240] on div "EE13914" at bounding box center [148, 244] width 43 height 20
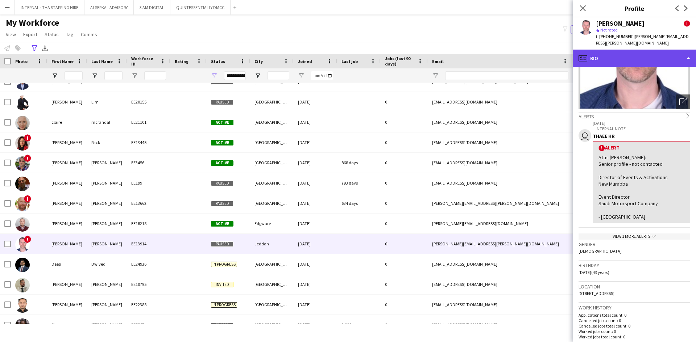
click at [464, 50] on div "profile Bio" at bounding box center [634, 58] width 123 height 17
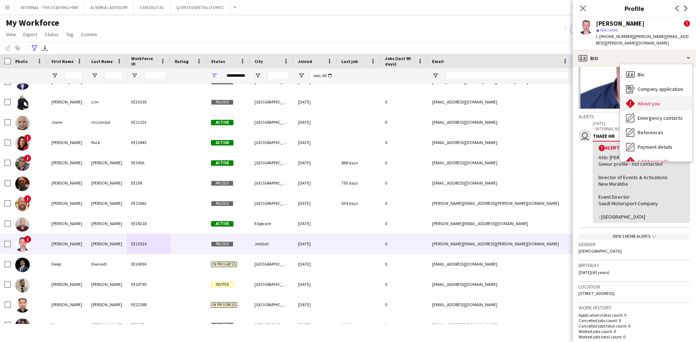
click at [464, 100] on span "About you" at bounding box center [649, 103] width 22 height 7
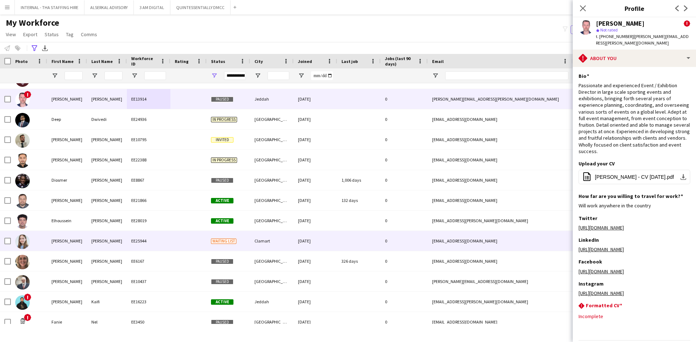
click at [383, 241] on div "0" at bounding box center [404, 241] width 47 height 20
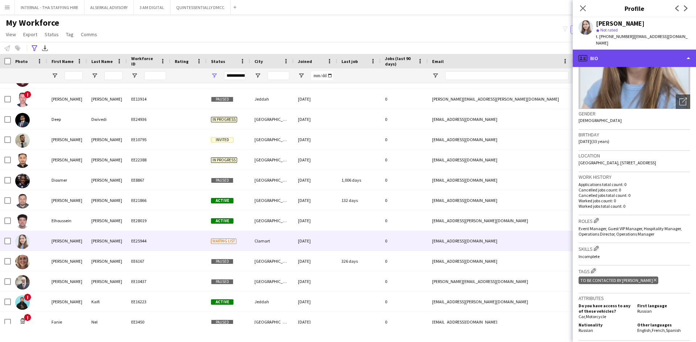
click at [464, 55] on div "profile Bio" at bounding box center [634, 58] width 123 height 17
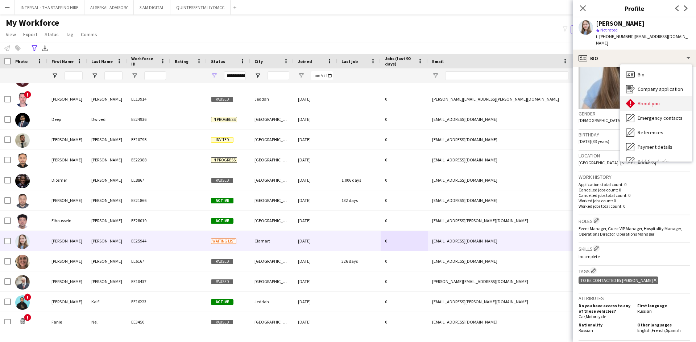
click at [464, 100] on span "About you" at bounding box center [649, 103] width 22 height 7
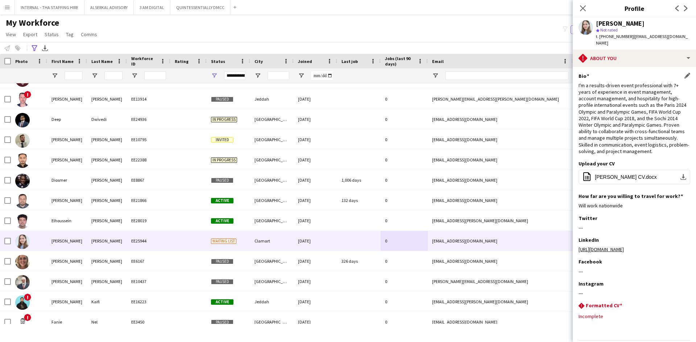
click at [464, 75] on div "Bio Edit this field I'm a results-driven event professional with 7+ years of ex…" at bounding box center [634, 117] width 112 height 88
click at [464, 174] on span "[PERSON_NAME] CV.docx" at bounding box center [626, 177] width 62 height 6
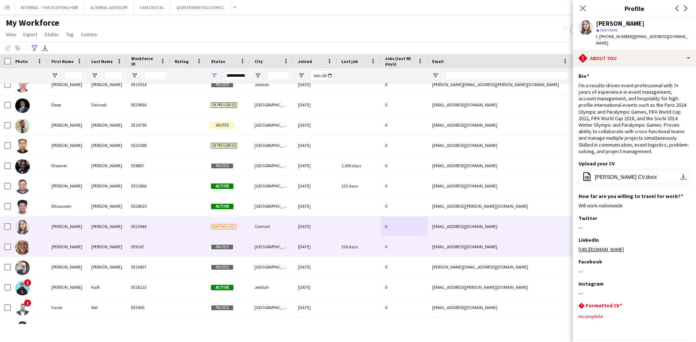
scroll to position [761, 0]
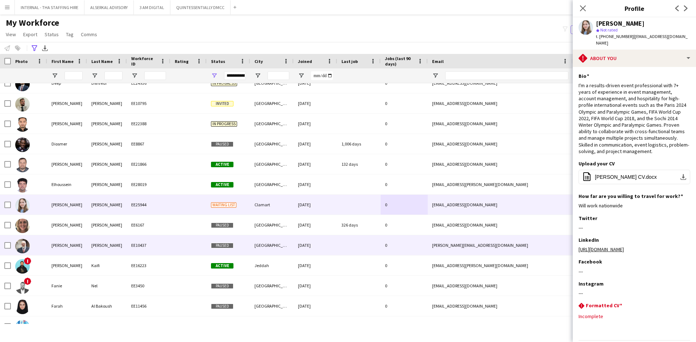
click at [192, 241] on div at bounding box center [188, 246] width 36 height 20
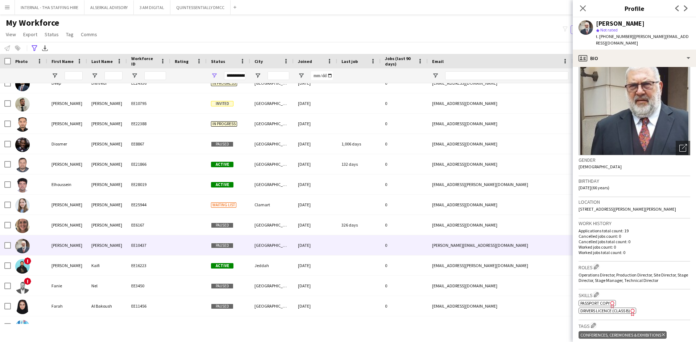
scroll to position [36, 0]
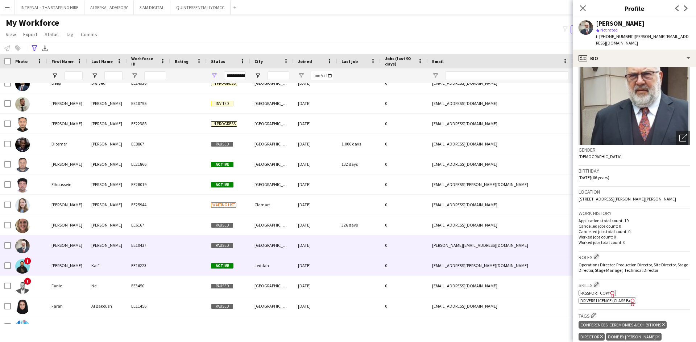
click at [244, 241] on div "Active" at bounding box center [228, 266] width 43 height 20
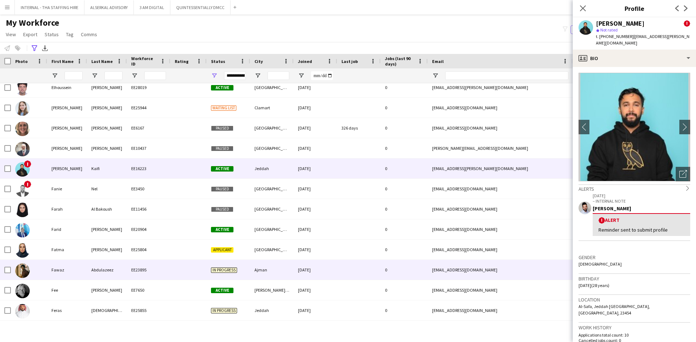
scroll to position [870, 0]
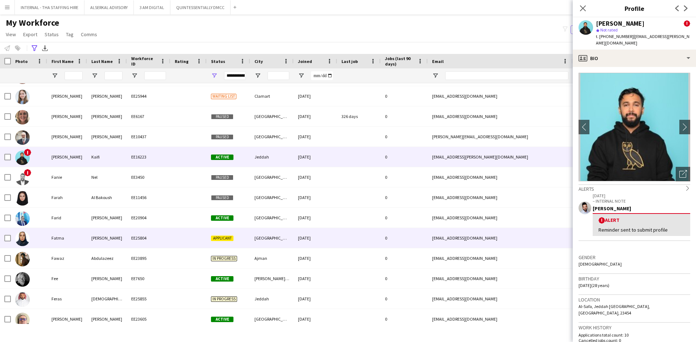
click at [266, 237] on div "[GEOGRAPHIC_DATA]" at bounding box center [271, 238] width 43 height 20
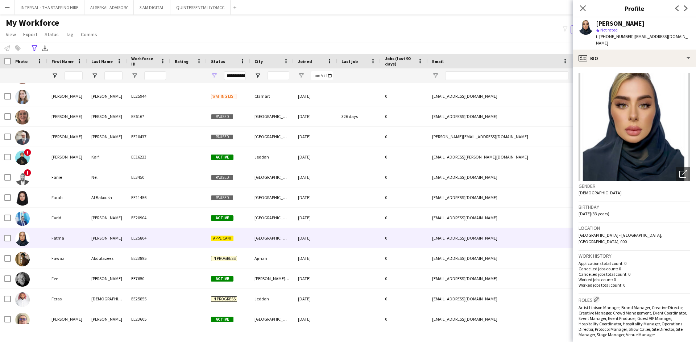
scroll to position [36, 0]
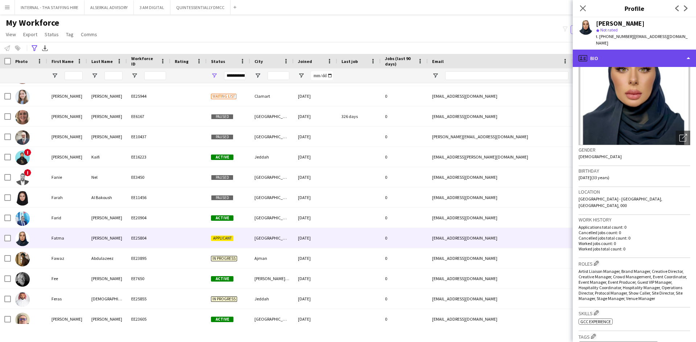
click at [464, 50] on div "profile Bio" at bounding box center [634, 58] width 123 height 17
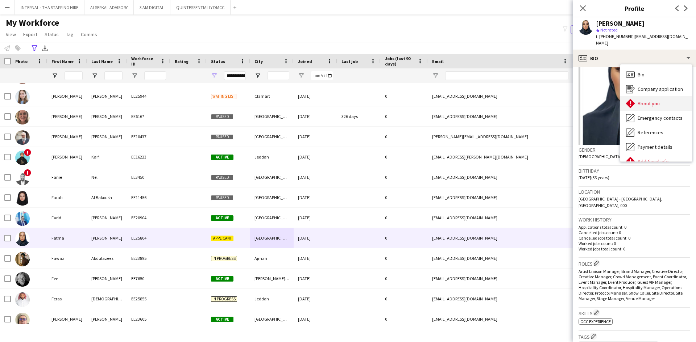
click at [464, 100] on span "About you" at bounding box center [649, 103] width 22 height 7
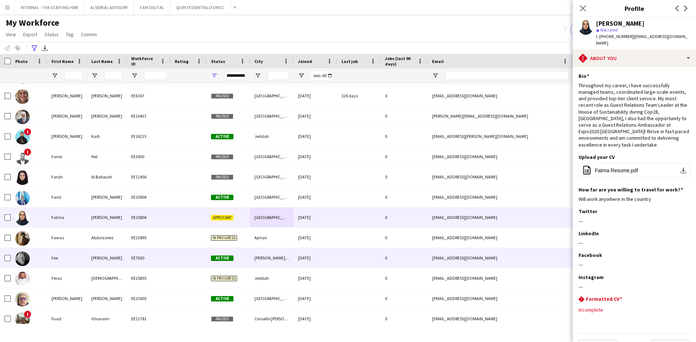
scroll to position [906, 0]
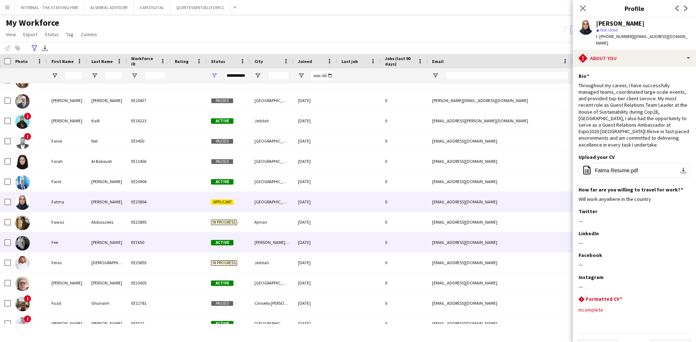
click at [115, 241] on div "[PERSON_NAME]" at bounding box center [107, 243] width 40 height 20
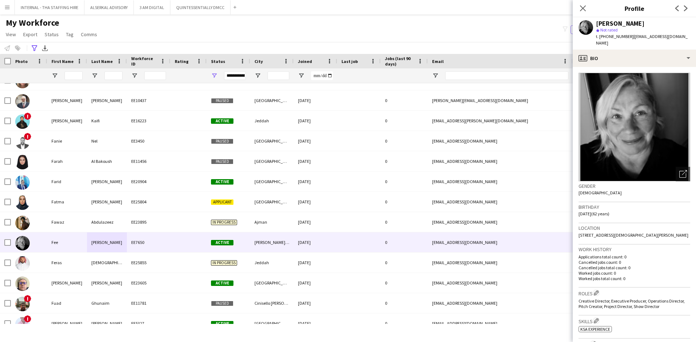
drag, startPoint x: 627, startPoint y: 36, endPoint x: 598, endPoint y: 37, distance: 28.6
click at [464, 37] on span "t. [PHONE_NUMBER]" at bounding box center [615, 36] width 38 height 5
copy span "[PHONE_NUMBER]"
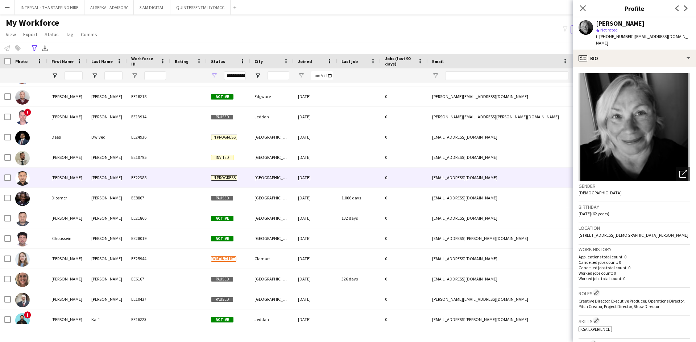
scroll to position [616, 0]
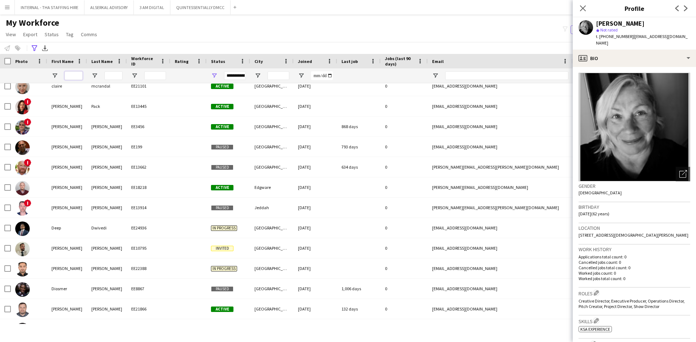
click at [76, 75] on input "First Name Filter Input" at bounding box center [74, 75] width 18 height 9
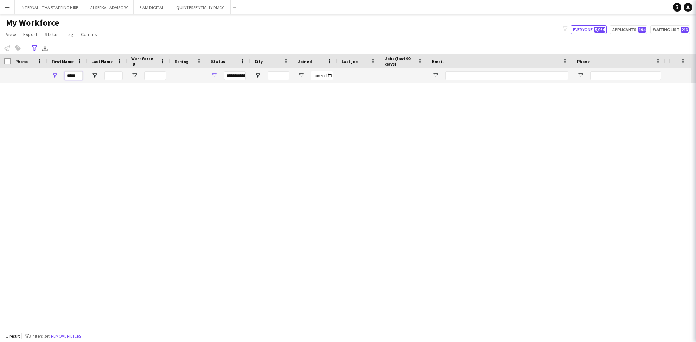
scroll to position [0, 0]
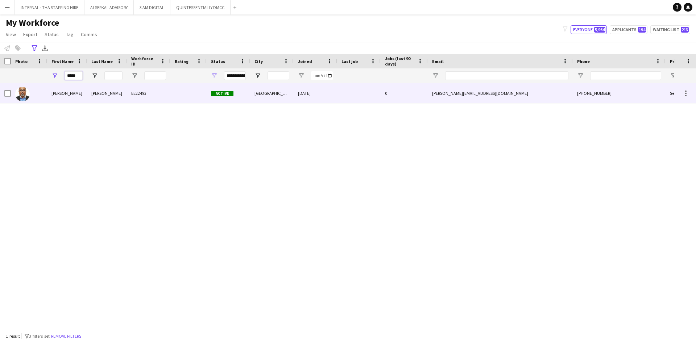
type input "*****"
click at [96, 92] on div "[PERSON_NAME]" at bounding box center [107, 93] width 40 height 20
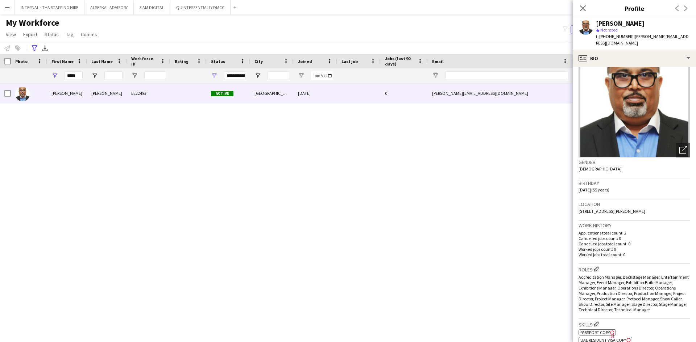
scroll to position [36, 0]
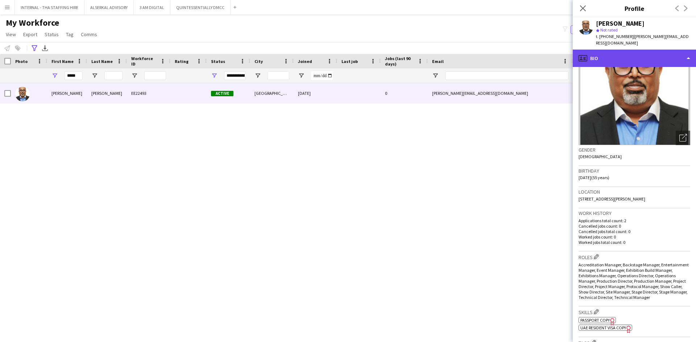
click at [464, 50] on div "profile Bio" at bounding box center [634, 58] width 123 height 17
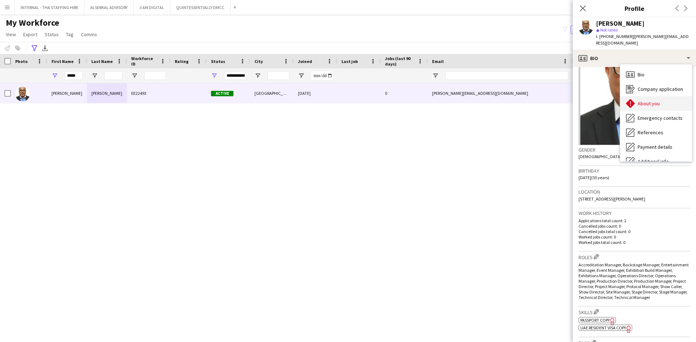
click at [464, 102] on div "About you About you" at bounding box center [656, 103] width 72 height 14
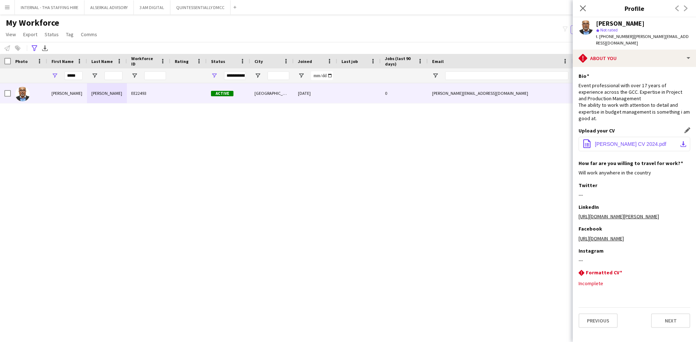
click at [464, 141] on span "[PERSON_NAME] CV 2024.pdf" at bounding box center [630, 144] width 71 height 6
drag, startPoint x: 78, startPoint y: 75, endPoint x: 62, endPoint y: 66, distance: 18.8
click at [62, 66] on div "Workforce Details Photo First Name Age" at bounding box center [393, 68] width 786 height 29
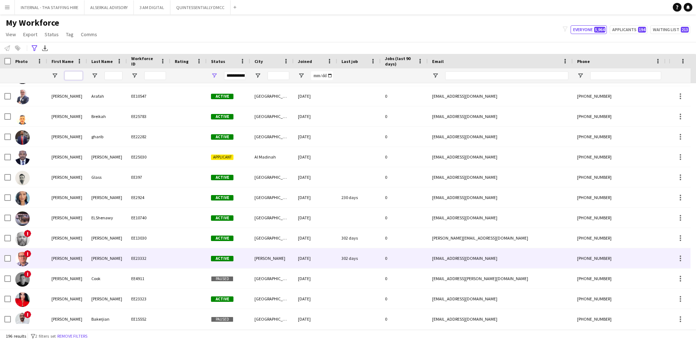
scroll to position [109, 0]
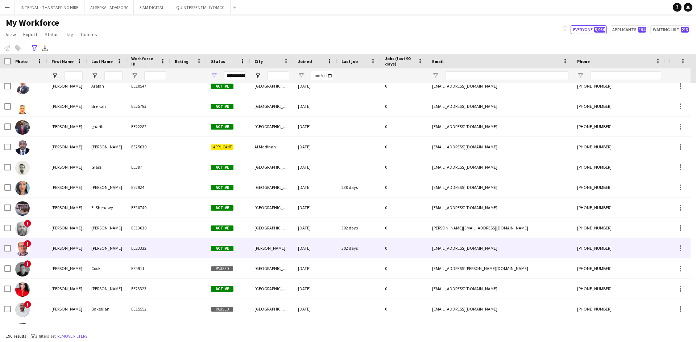
click at [141, 241] on div "EE23332" at bounding box center [148, 248] width 43 height 20
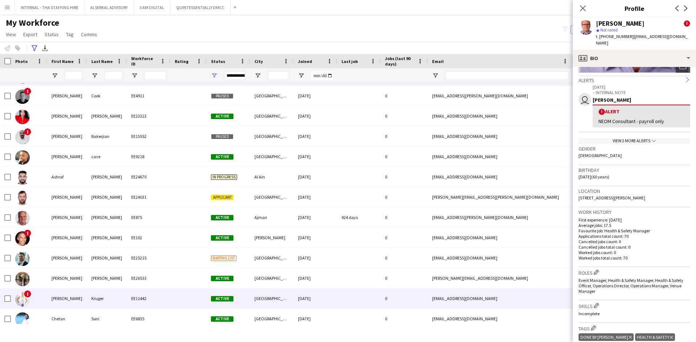
scroll to position [326, 0]
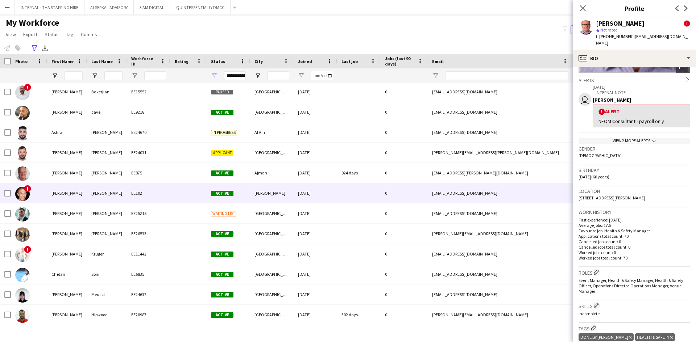
click at [325, 194] on div "[DATE]" at bounding box center [315, 193] width 43 height 20
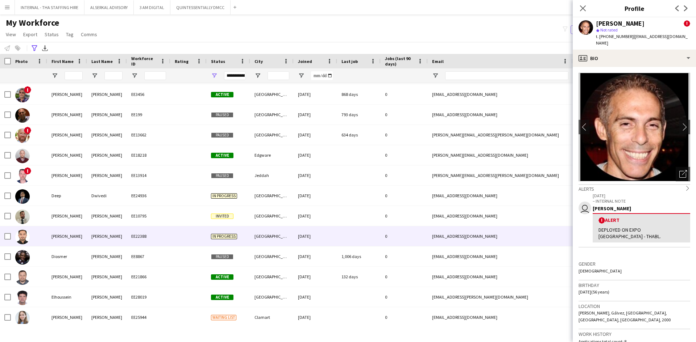
scroll to position [652, 0]
